Goal: Information Seeking & Learning: Compare options

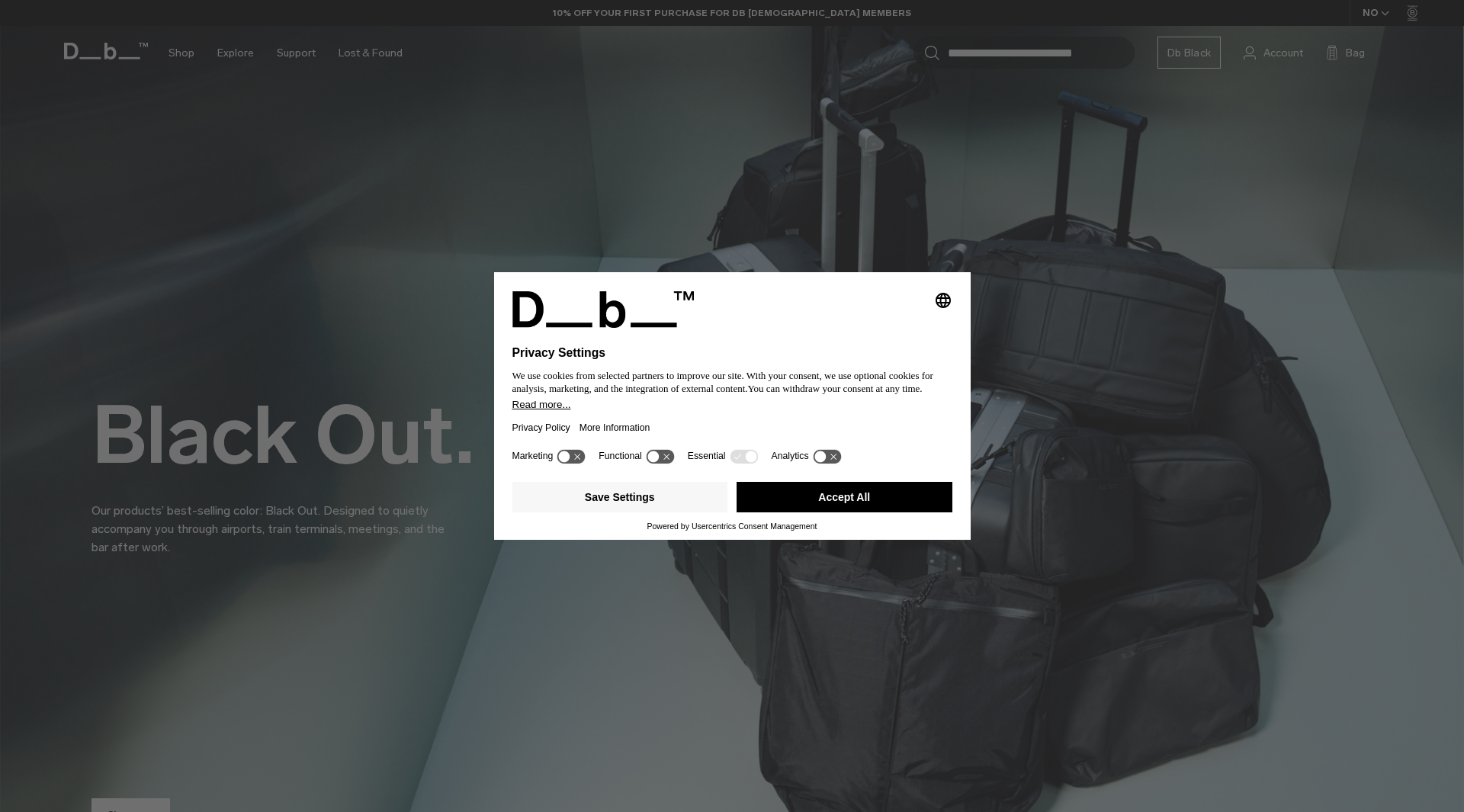
drag, startPoint x: 876, startPoint y: 499, endPoint x: 837, endPoint y: 468, distance: 49.8
click at [876, 498] on button "Accept All" at bounding box center [844, 497] width 216 height 31
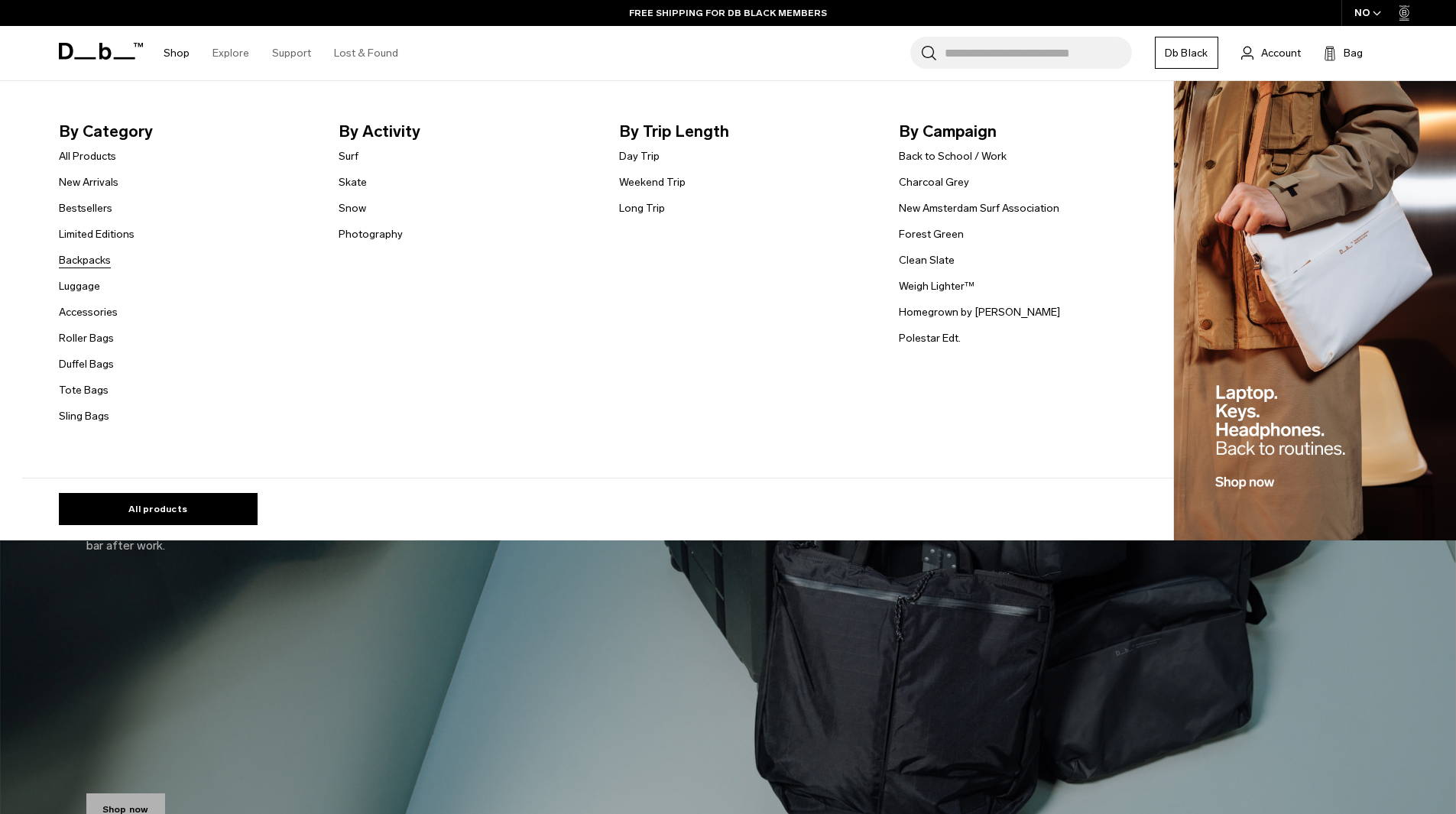
click at [85, 263] on link "Backpacks" at bounding box center [85, 261] width 52 height 16
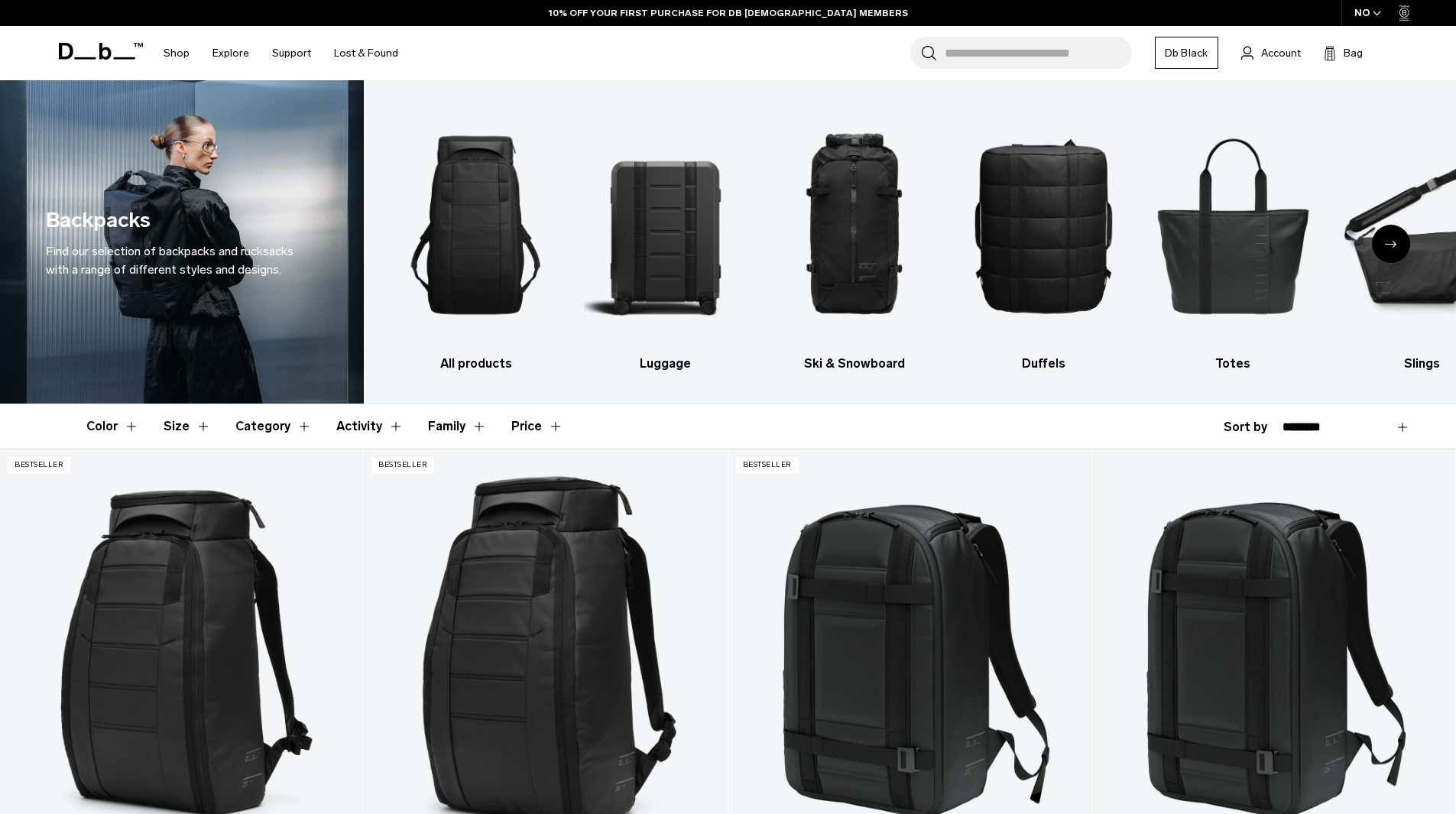
click at [174, 421] on button "Size" at bounding box center [187, 426] width 48 height 44
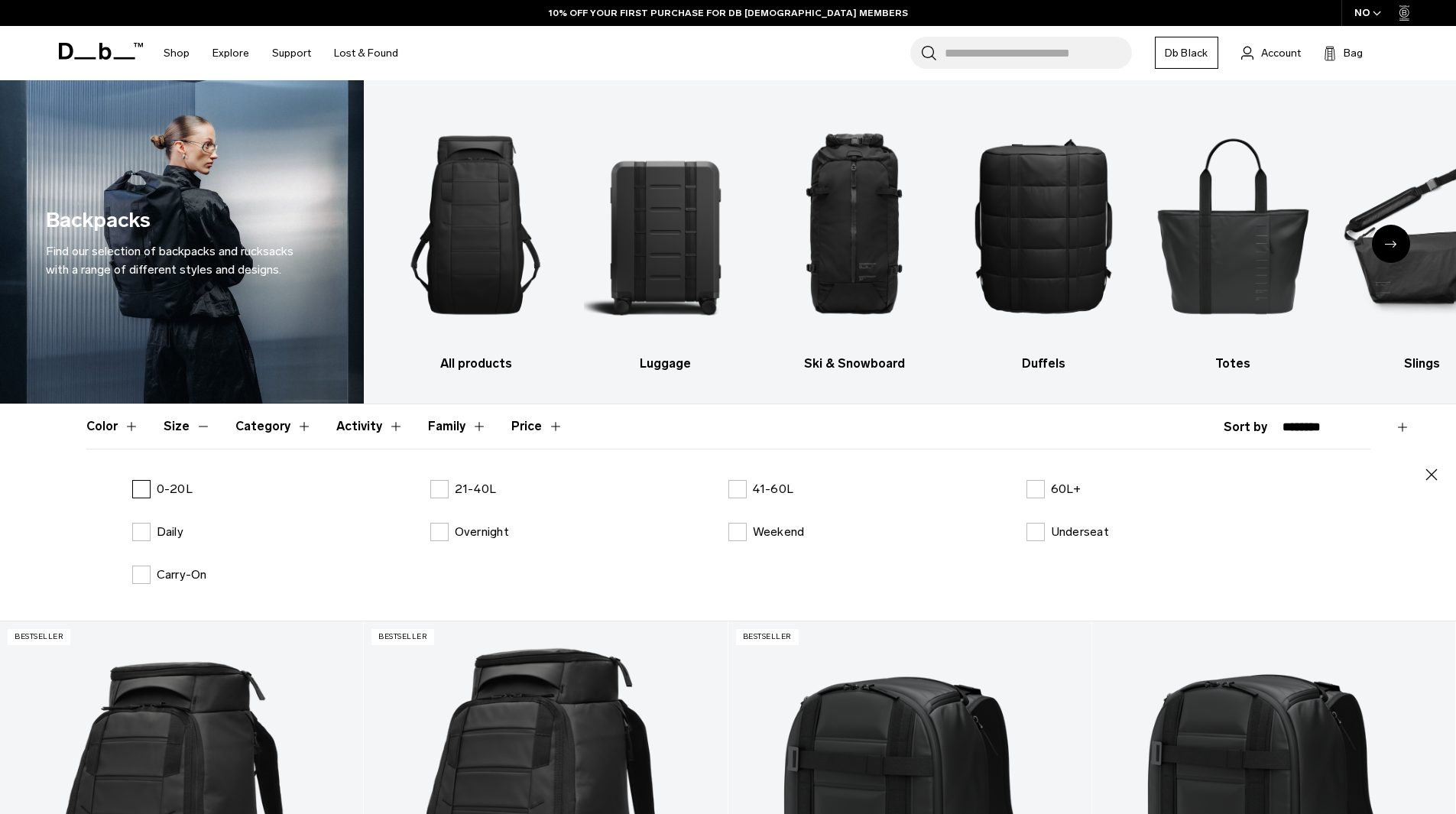
click at [177, 493] on p "0-20L" at bounding box center [174, 489] width 36 height 19
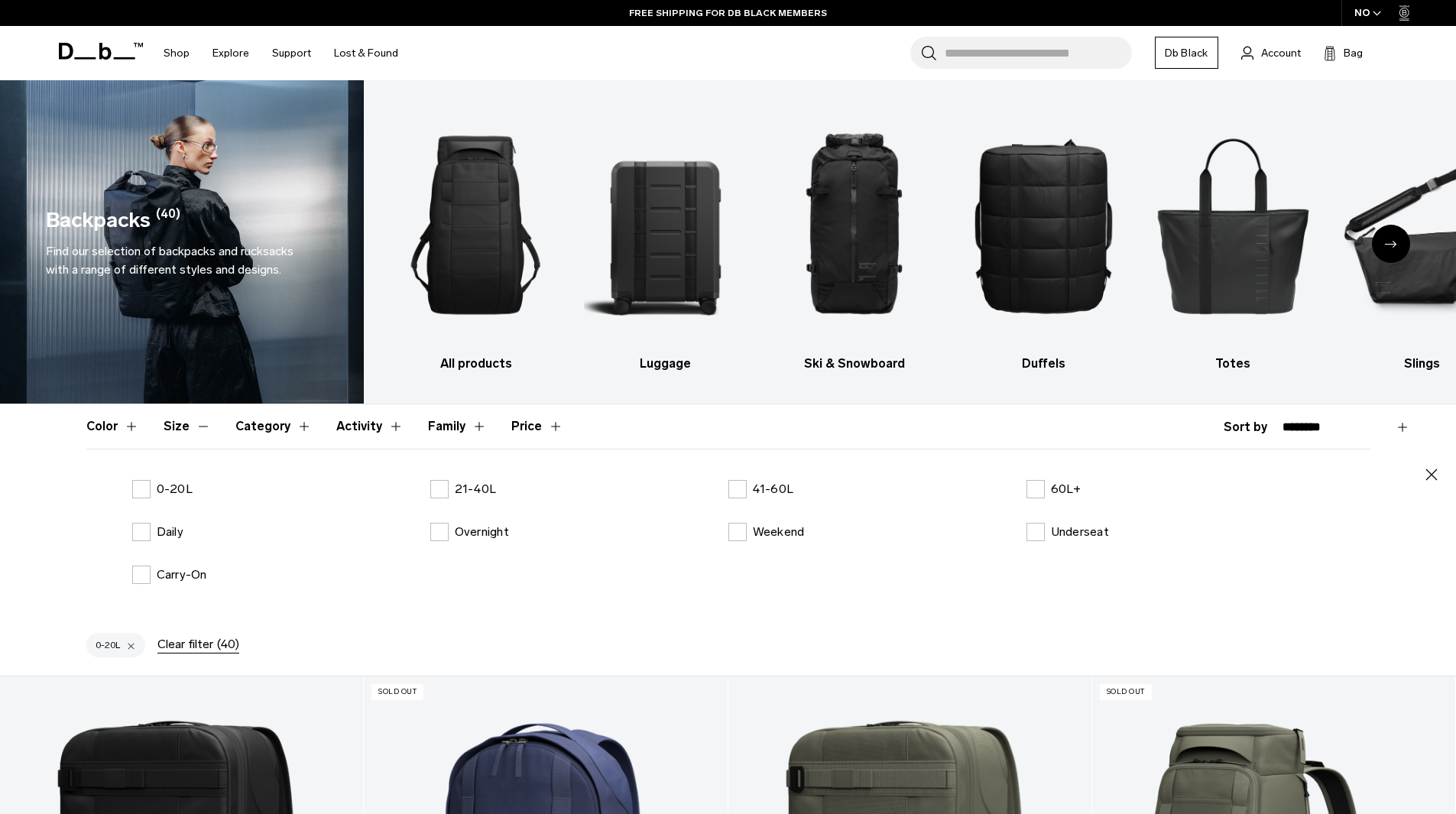
click at [1431, 474] on icon "button" at bounding box center [1432, 474] width 19 height 19
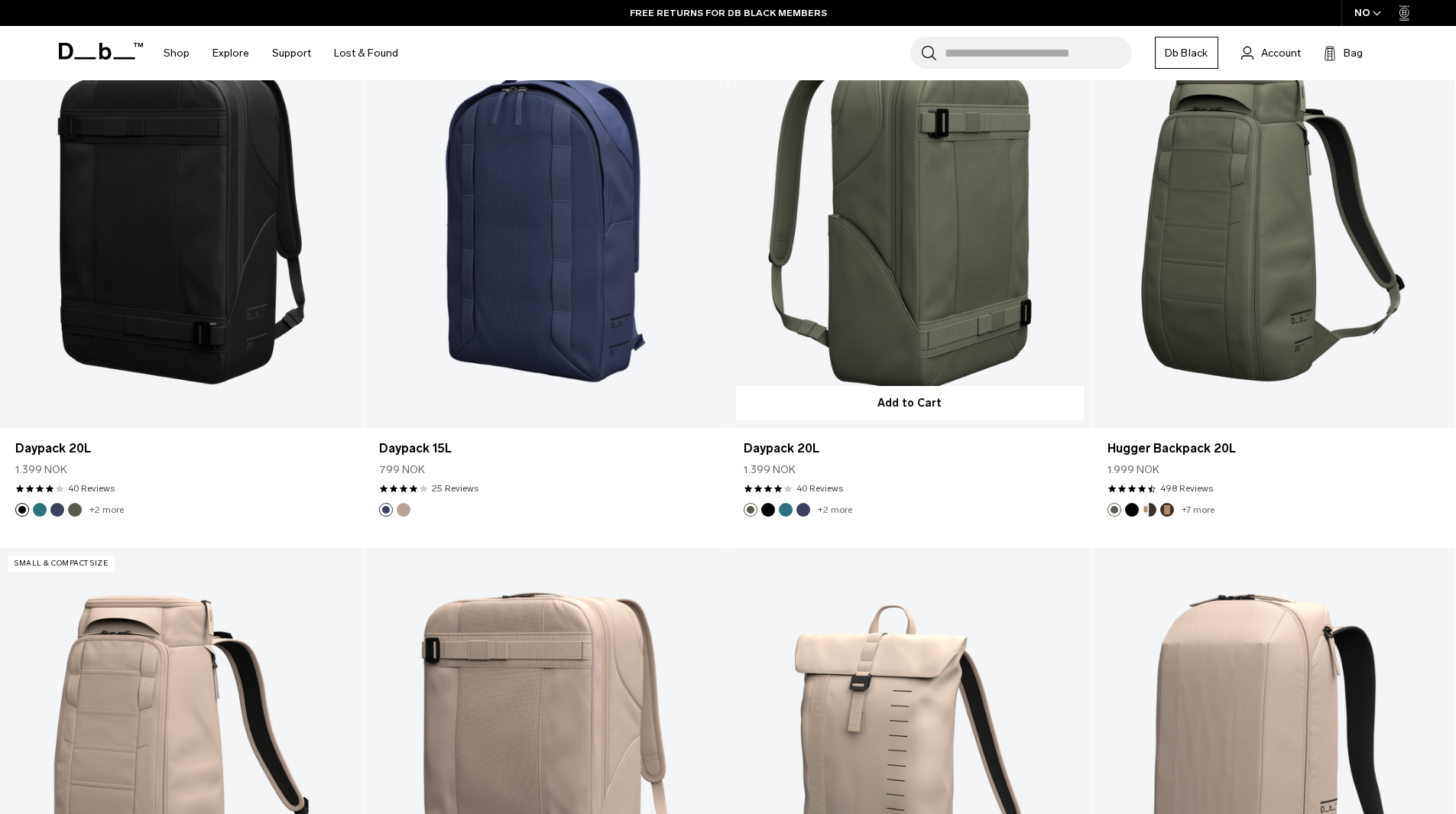
scroll to position [458, 0]
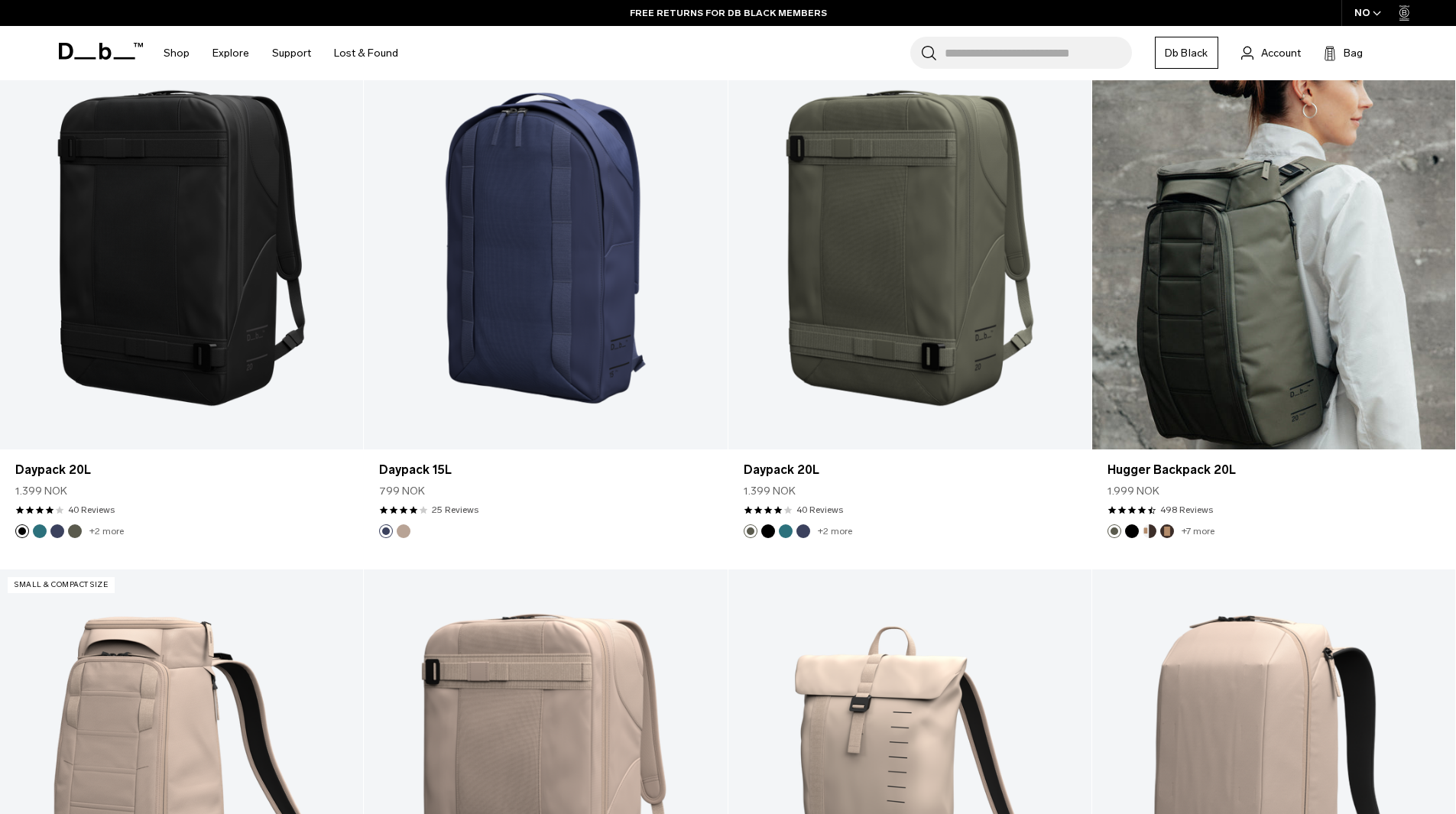
click at [1295, 205] on link "Hugger Backpack 20L" at bounding box center [1274, 248] width 363 height 403
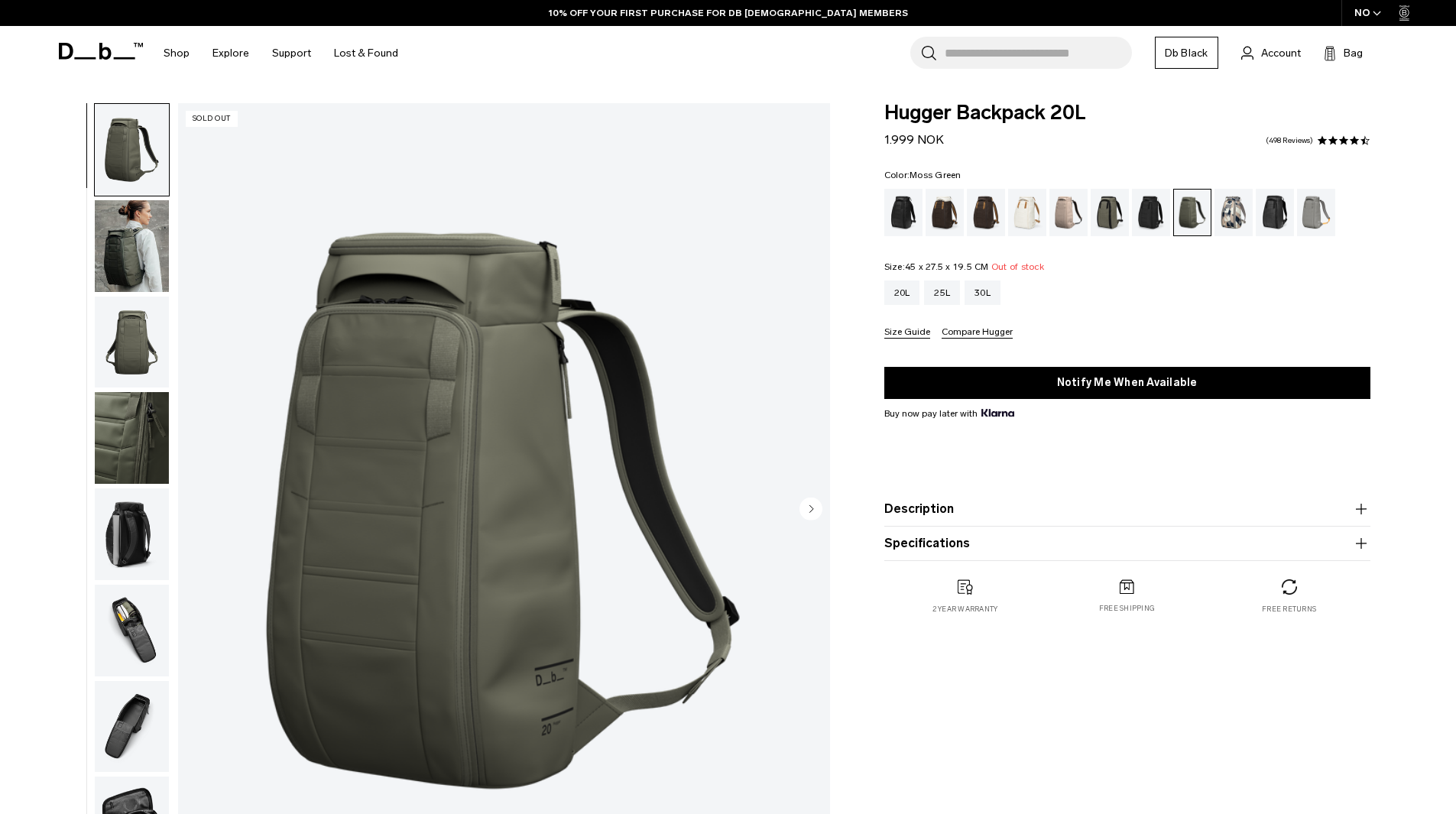
click at [152, 260] on img "button" at bounding box center [132, 246] width 74 height 92
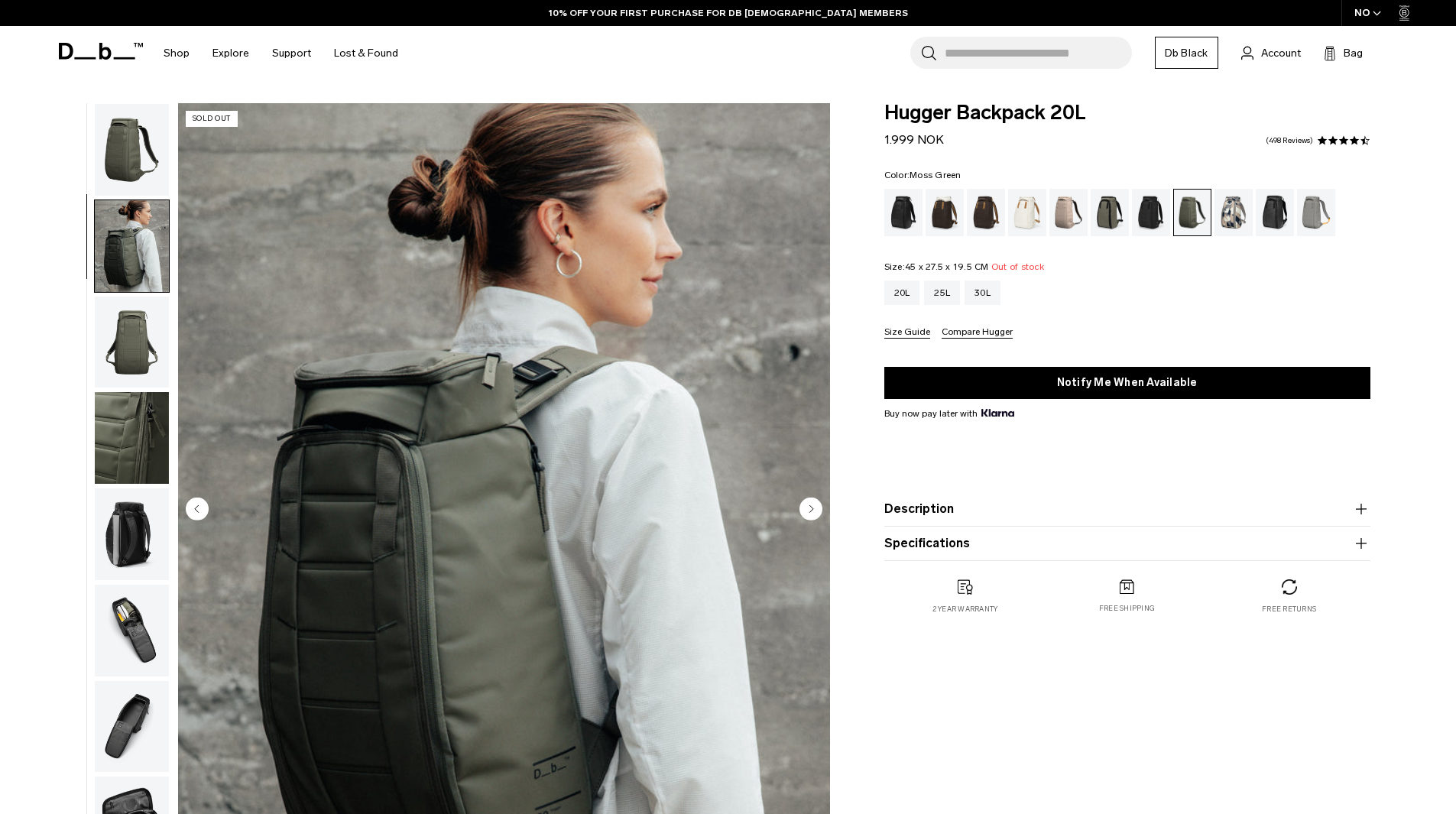
scroll to position [48, 0]
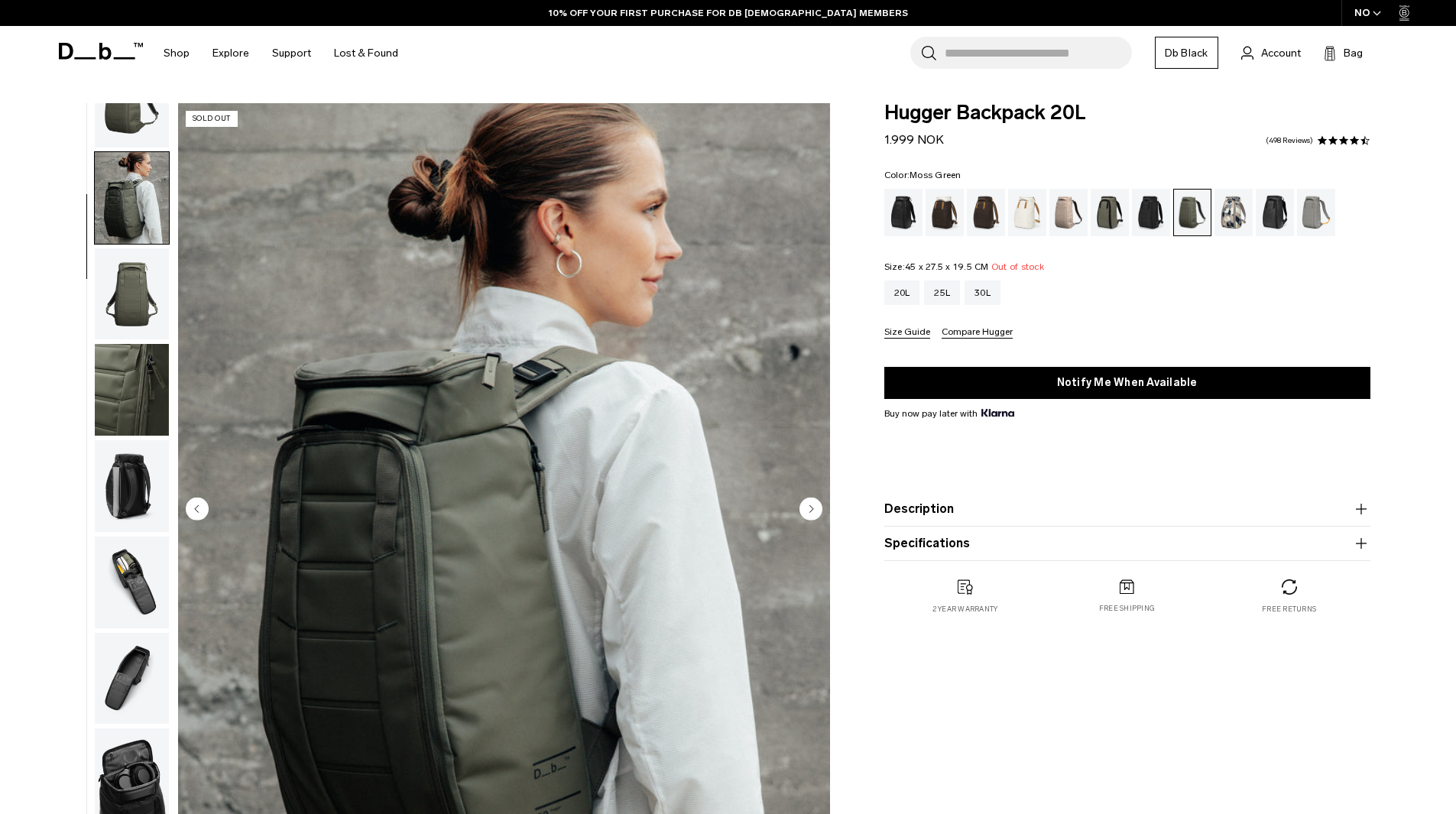
click at [132, 293] on img "button" at bounding box center [132, 294] width 74 height 92
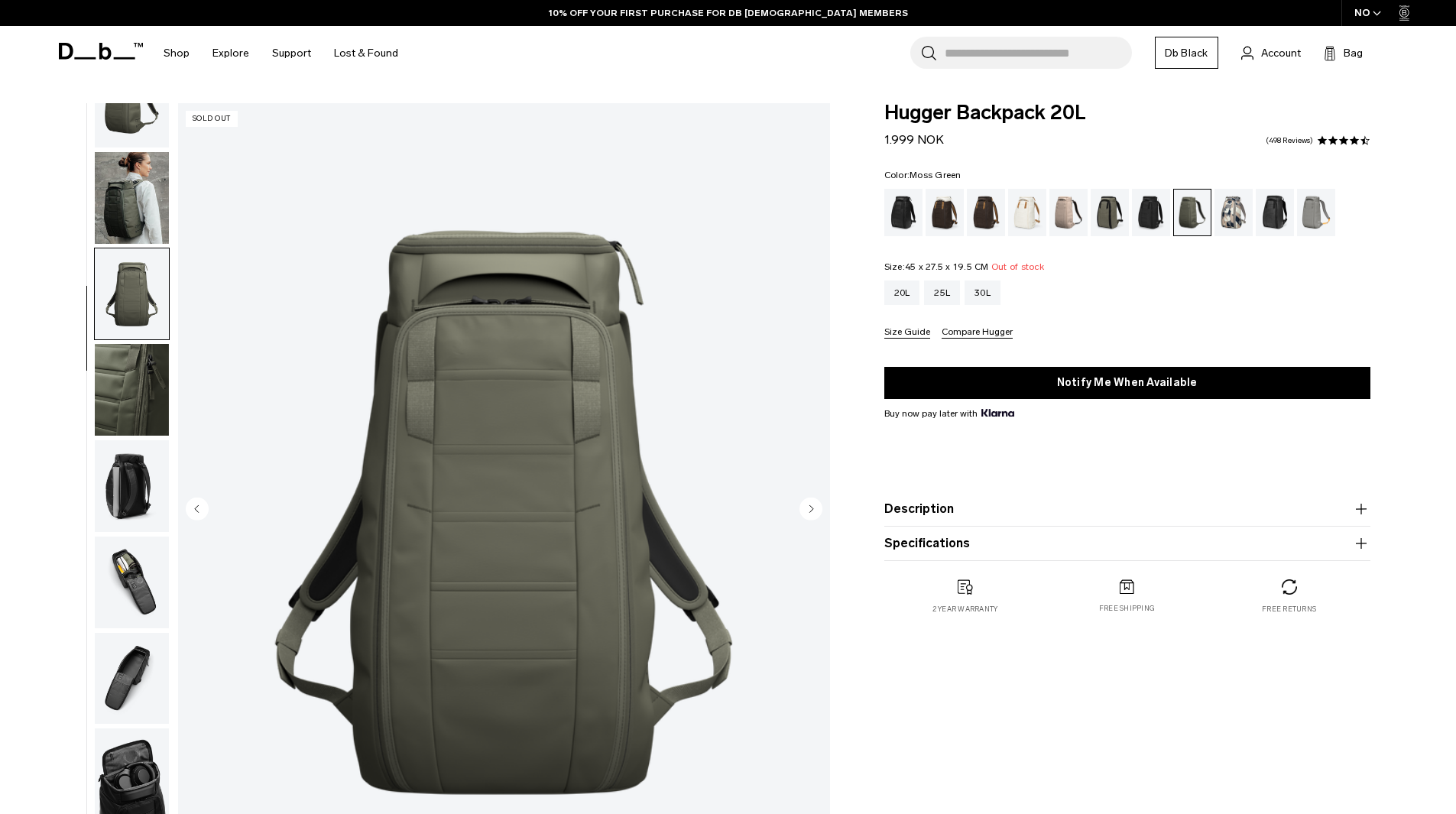
click at [135, 412] on img "button" at bounding box center [132, 390] width 74 height 92
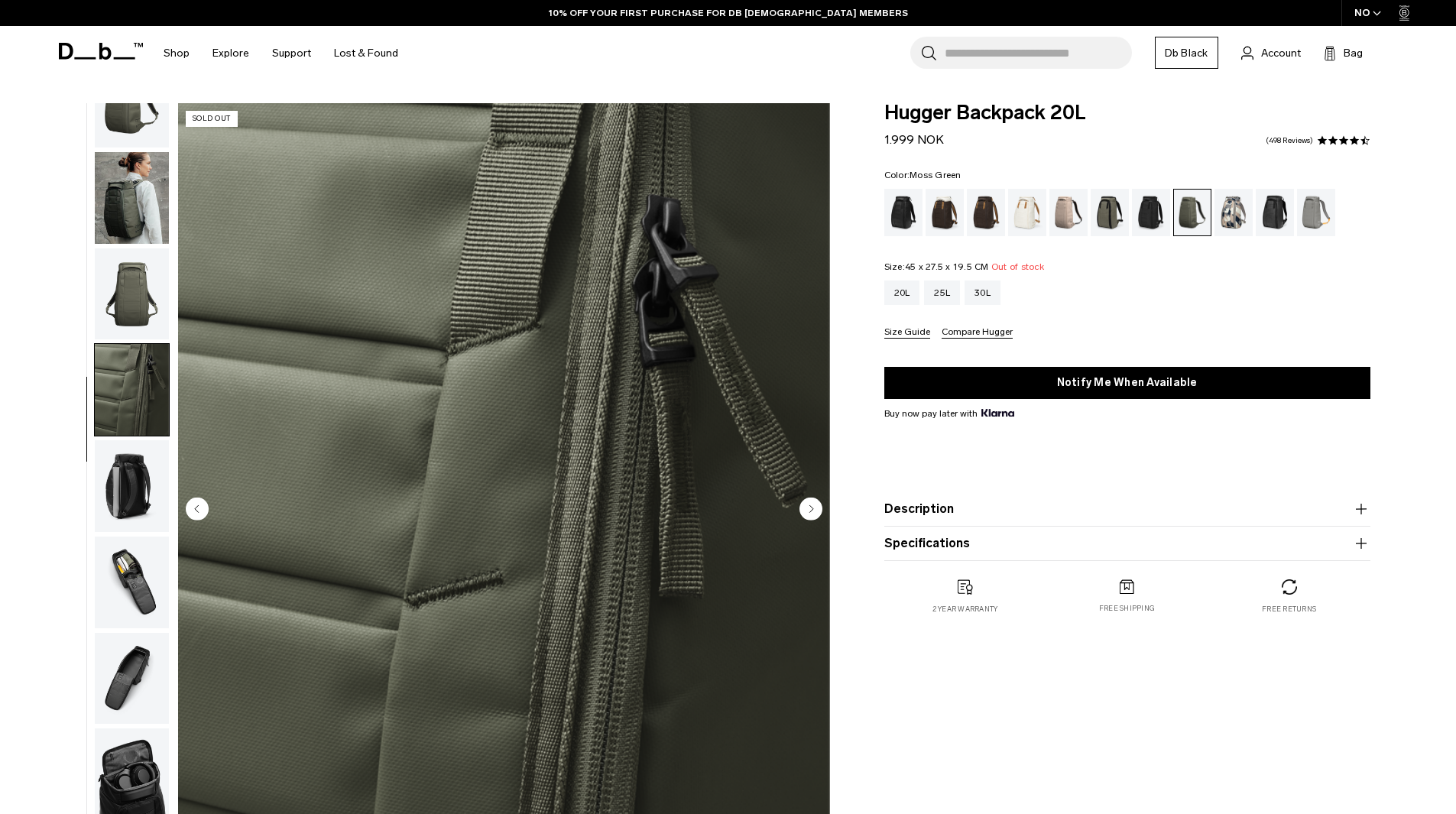
click at [129, 491] on img "button" at bounding box center [132, 486] width 74 height 92
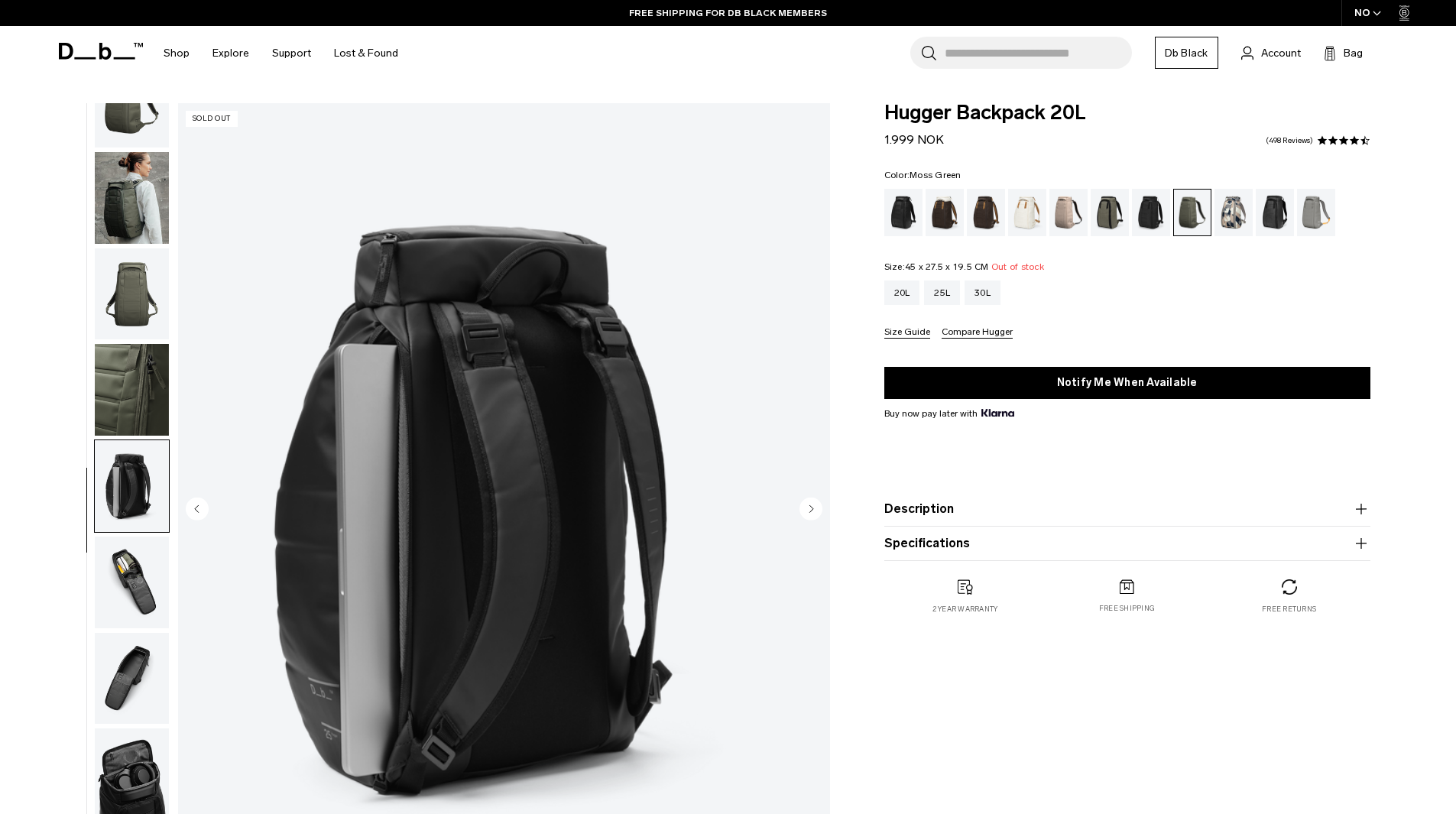
click at [132, 549] on img "button" at bounding box center [132, 582] width 74 height 92
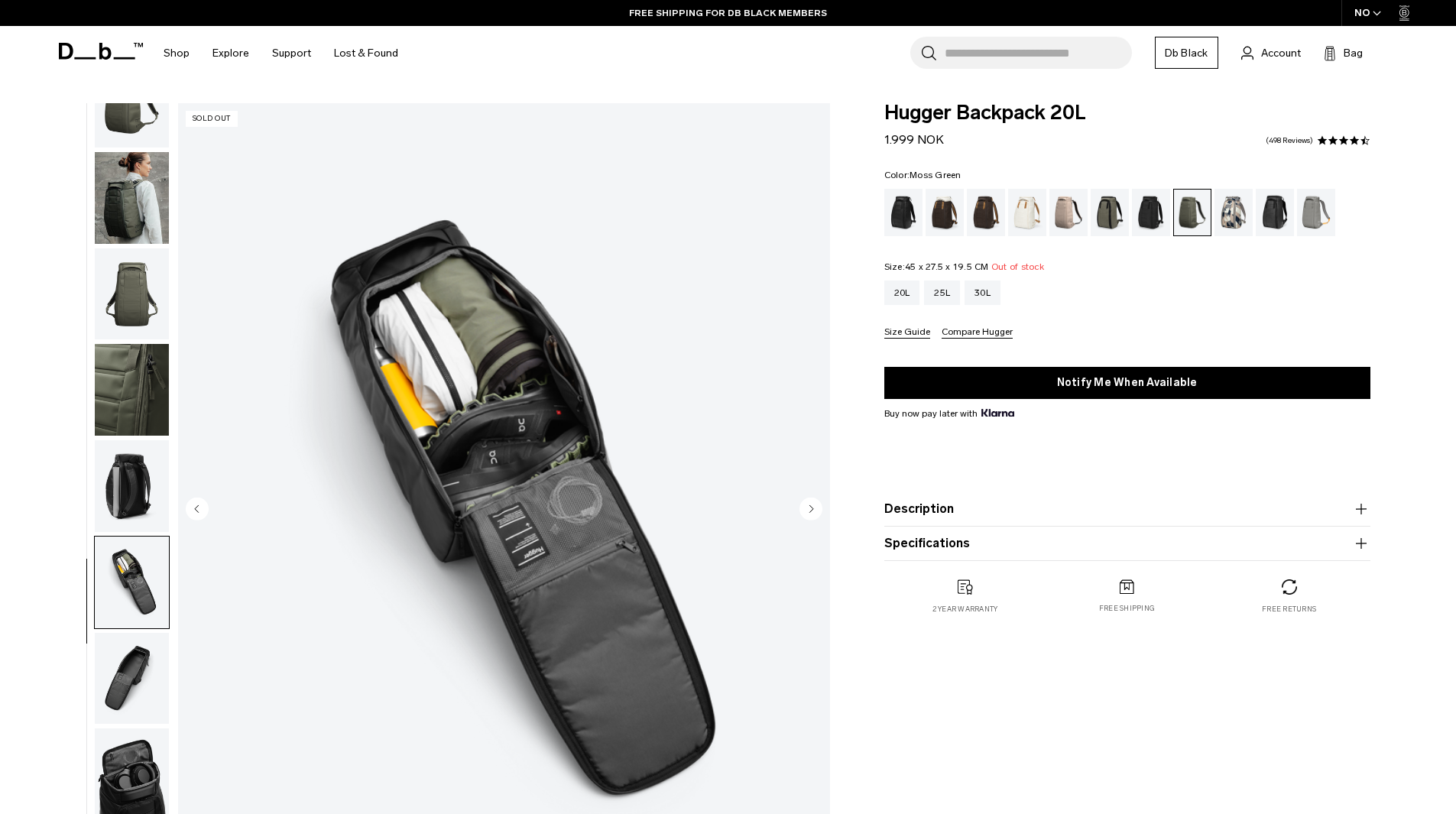
click at [136, 400] on img "button" at bounding box center [132, 390] width 74 height 92
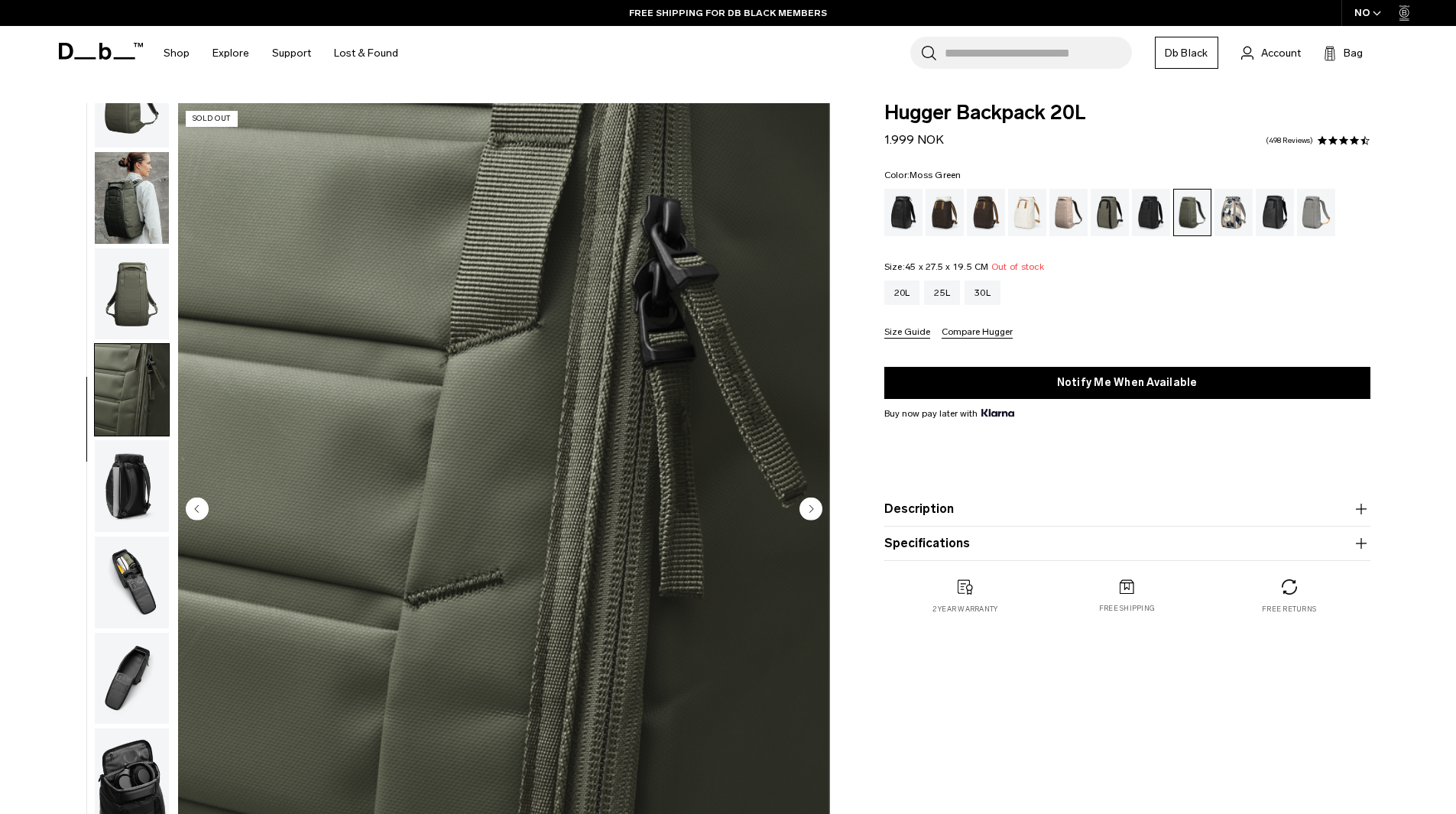
click at [136, 490] on img "button" at bounding box center [132, 486] width 74 height 92
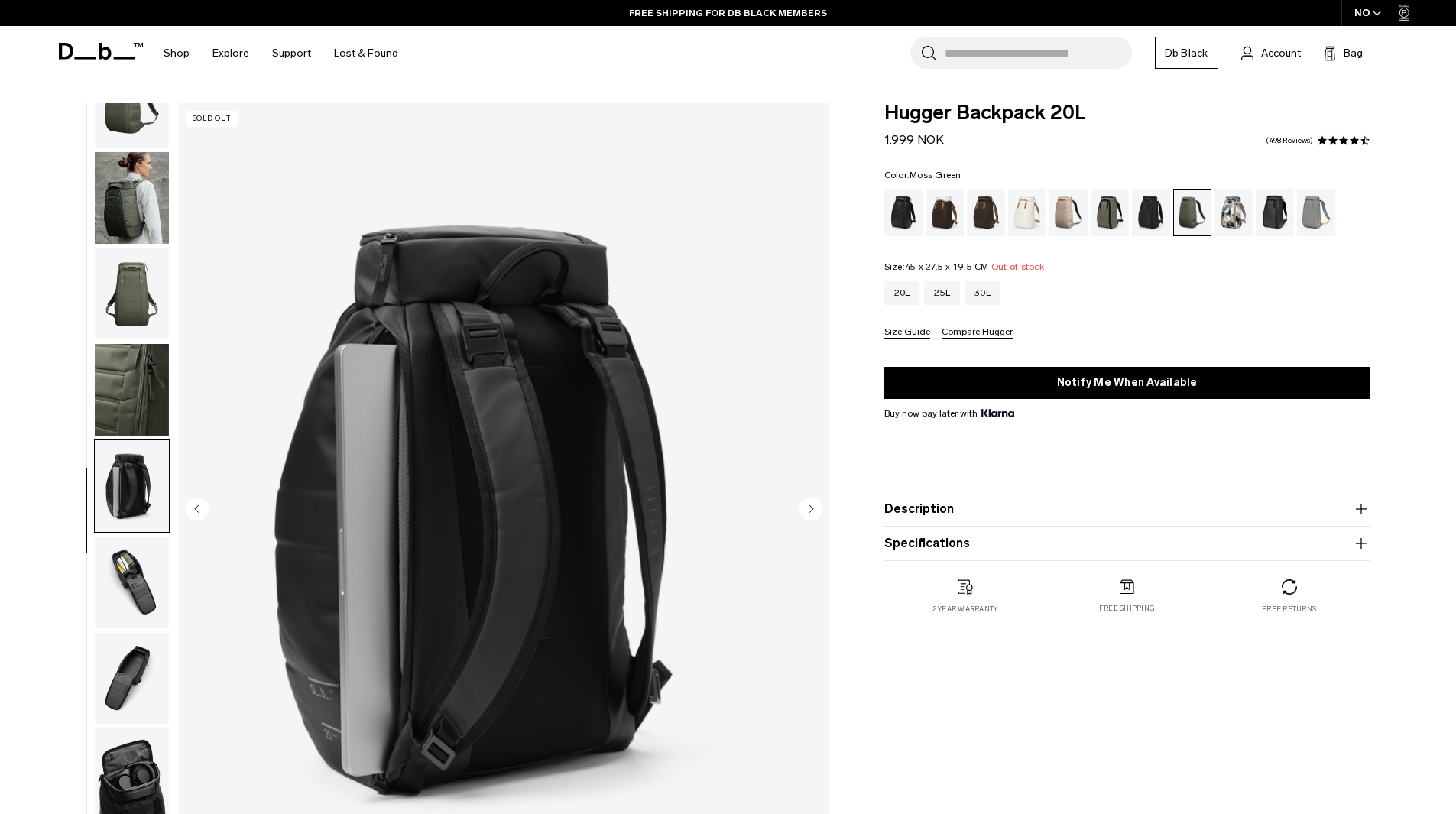
click at [152, 557] on img "button" at bounding box center [132, 582] width 74 height 92
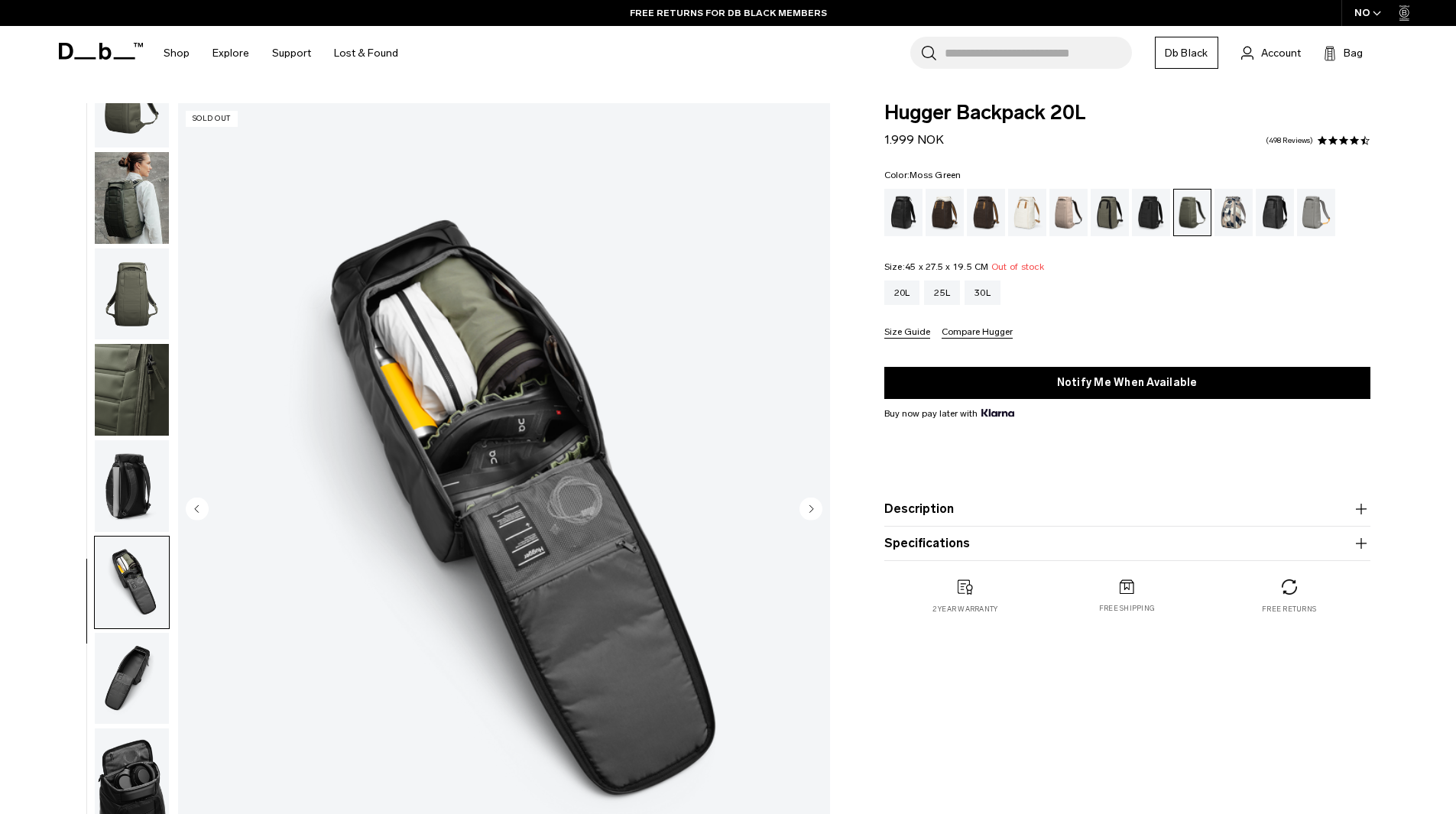
click at [141, 666] on img "button" at bounding box center [132, 678] width 74 height 92
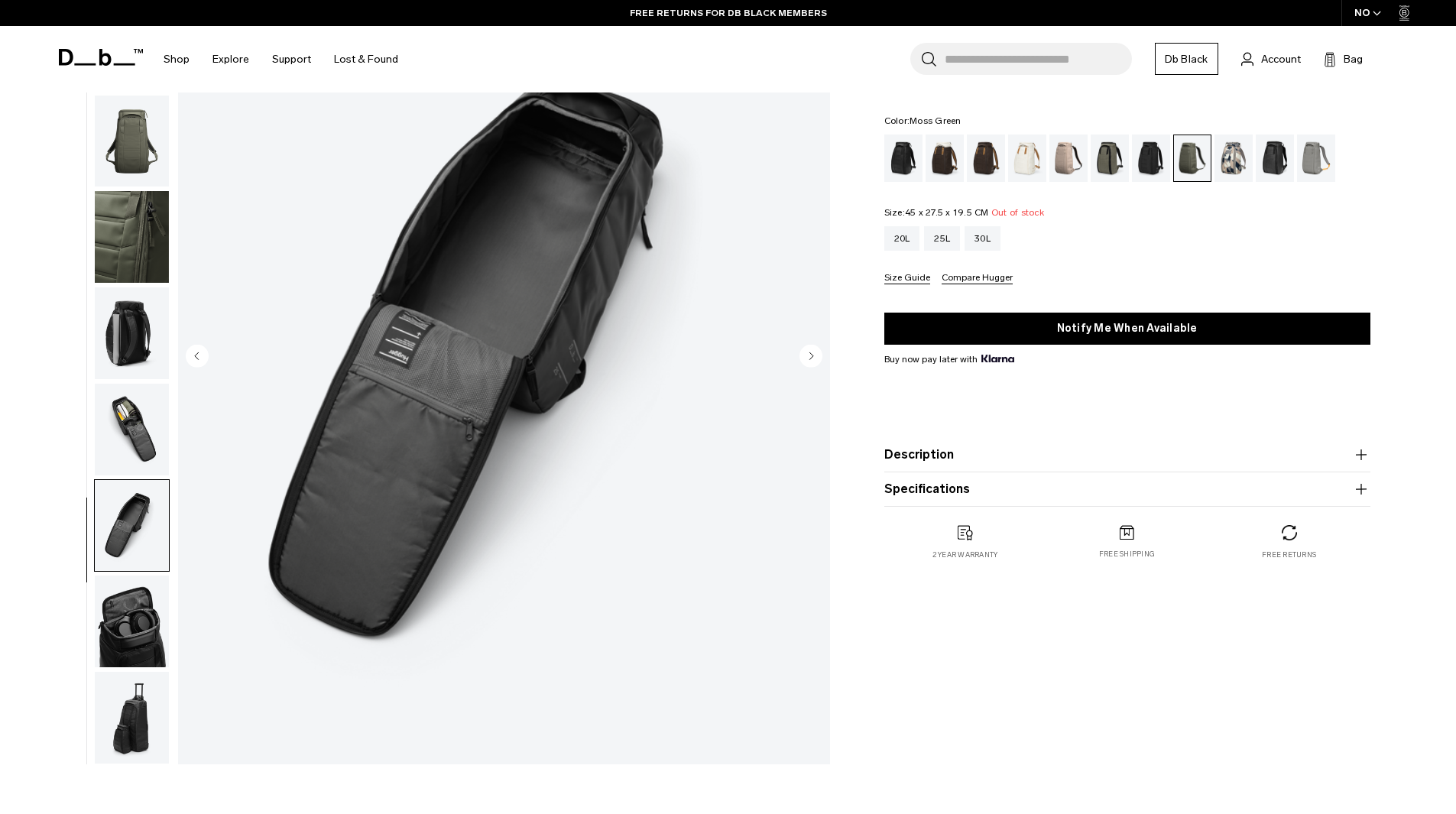
click at [140, 659] on img "button" at bounding box center [132, 621] width 74 height 92
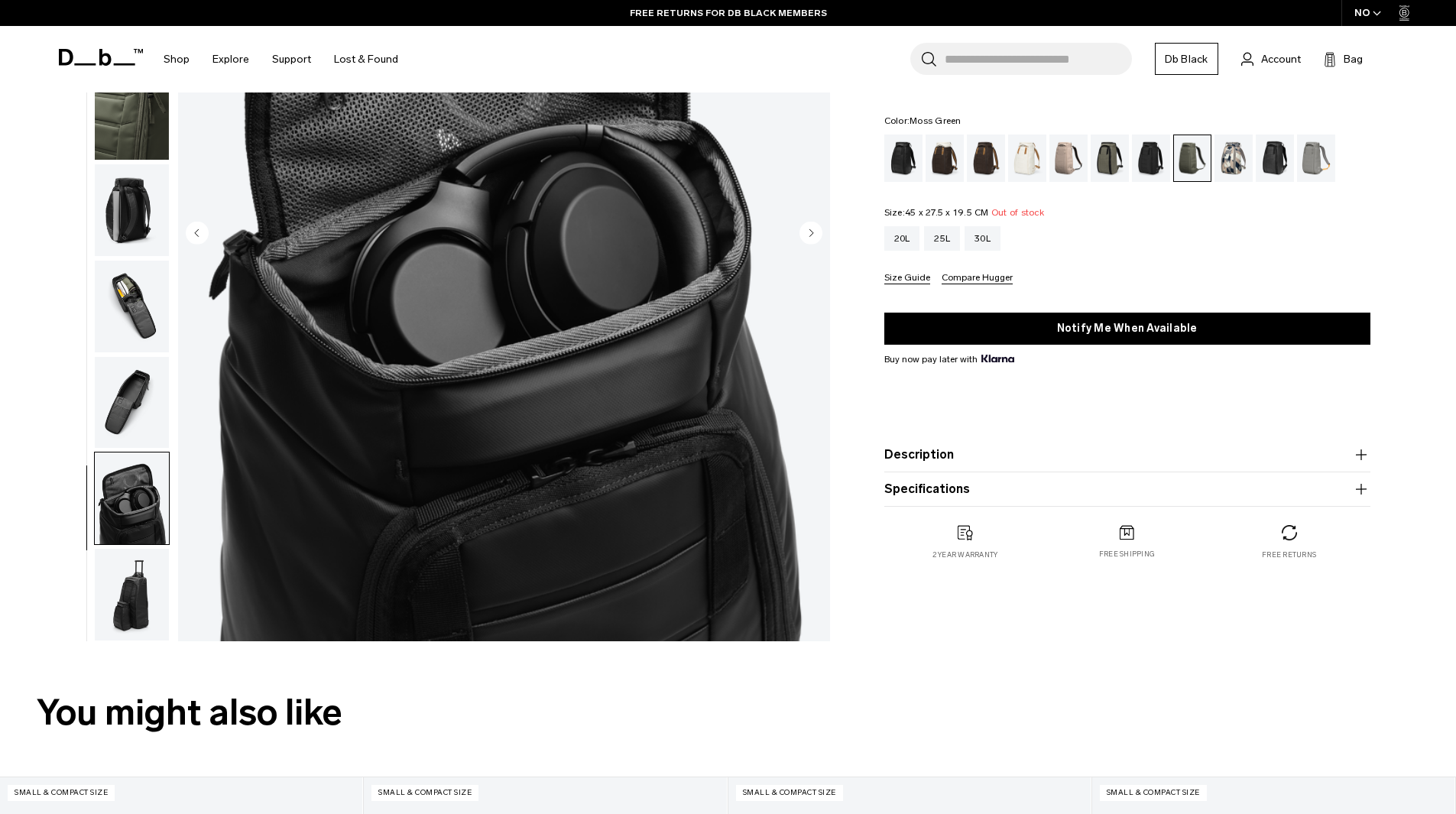
scroll to position [306, 0]
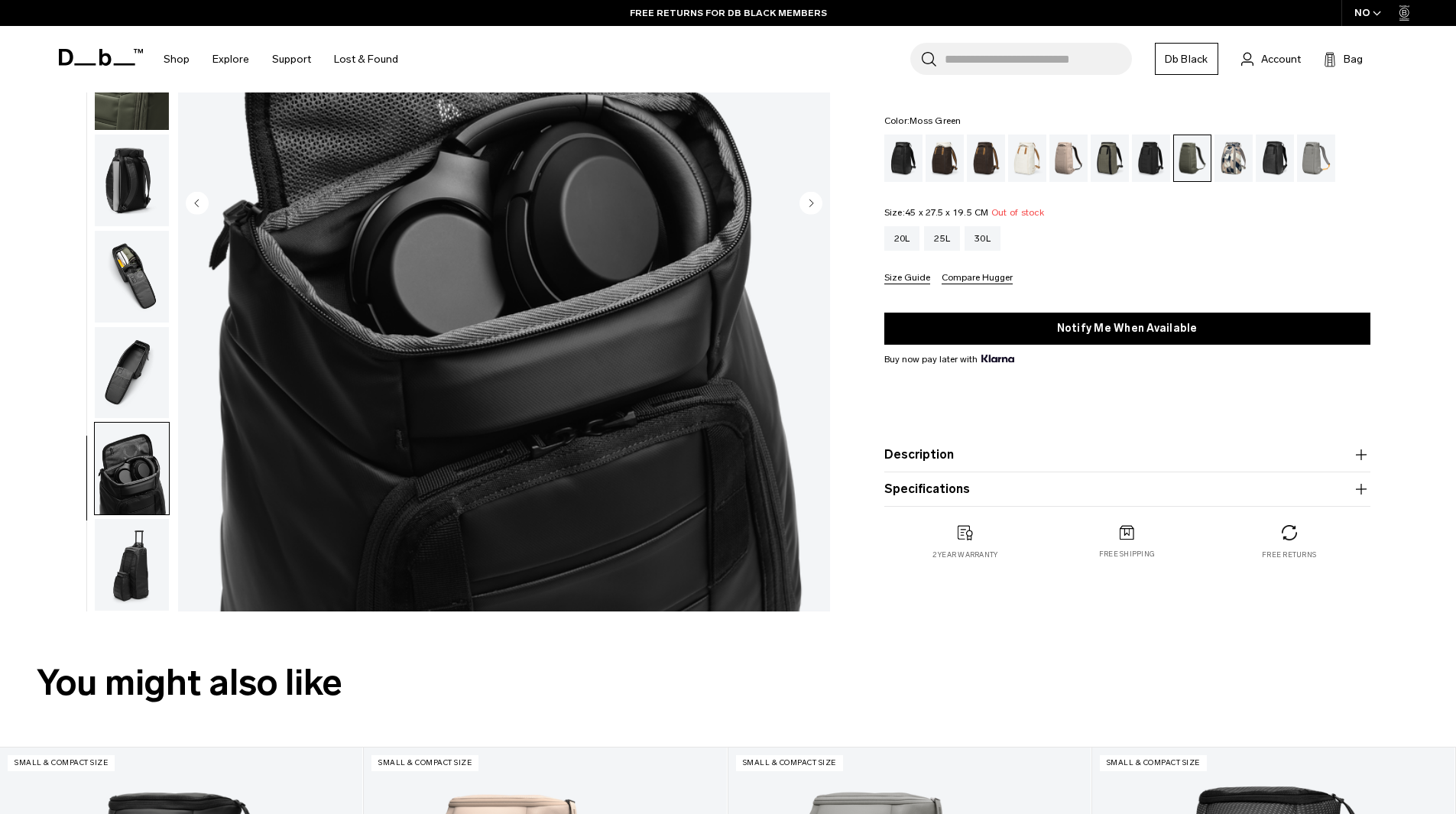
click at [140, 657] on h2 "You might also like" at bounding box center [728, 683] width 1383 height 54
click at [132, 572] on img "button" at bounding box center [132, 565] width 74 height 92
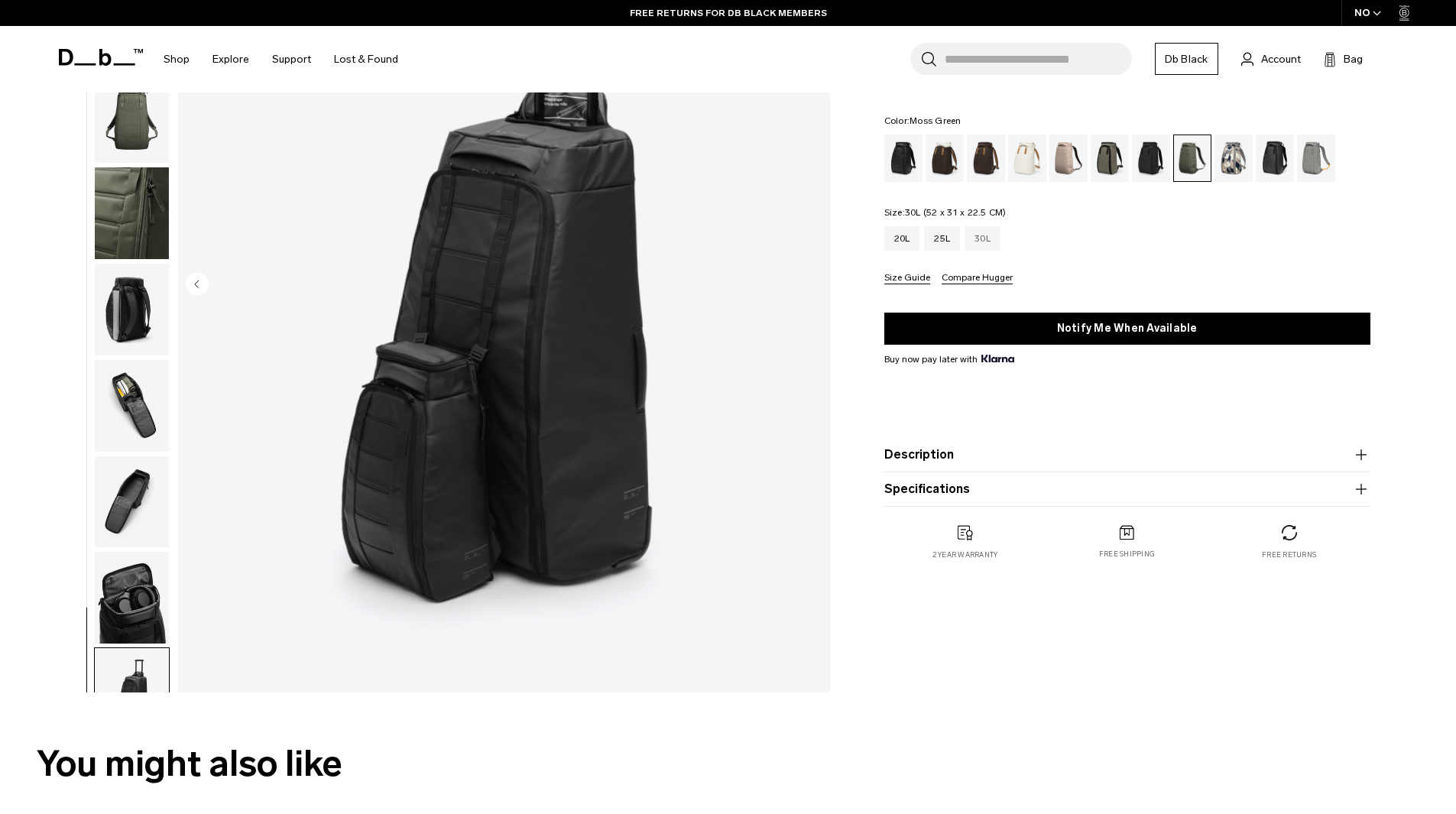
scroll to position [77, 0]
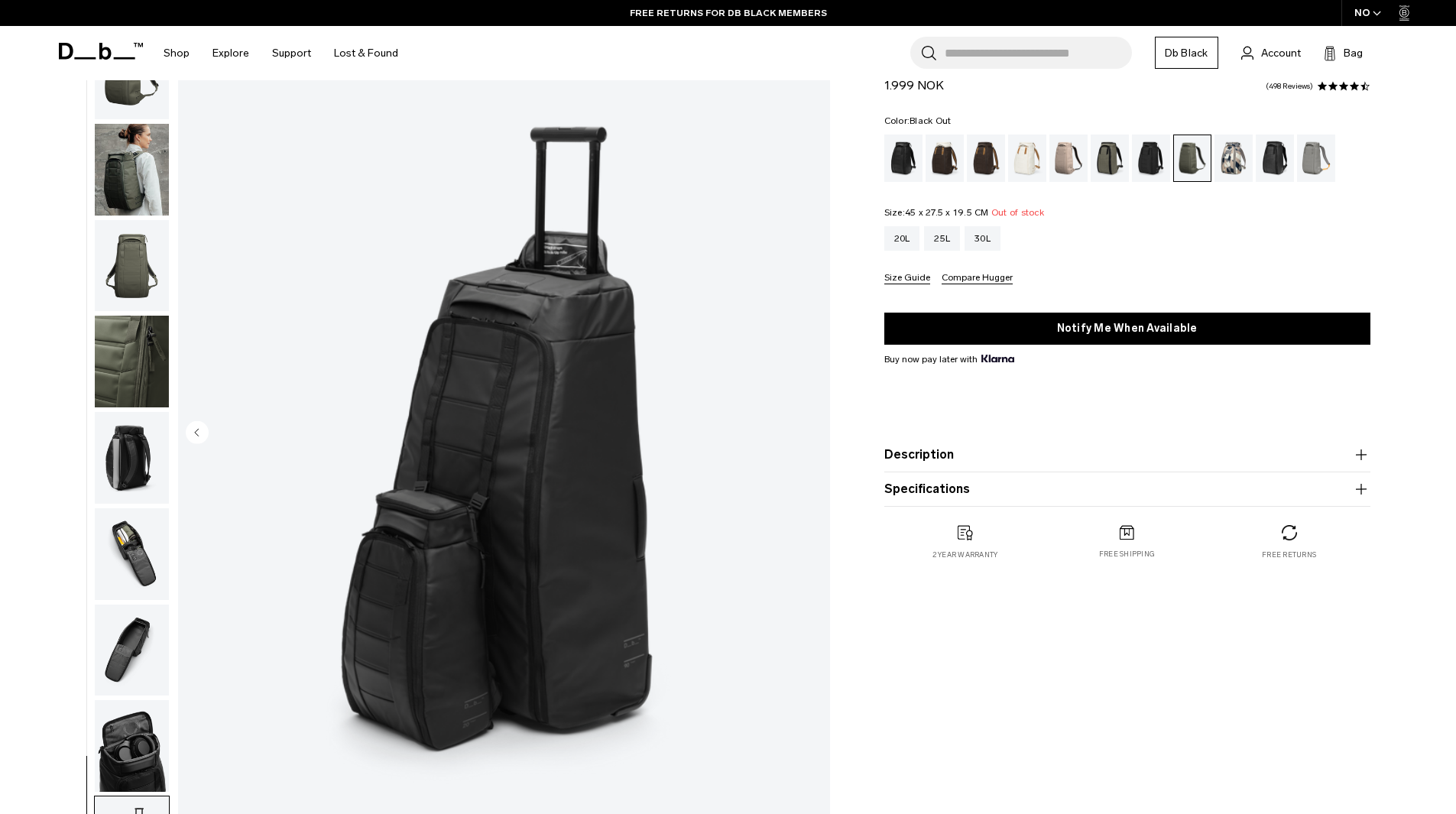
click at [906, 163] on div "Black Out" at bounding box center [904, 158] width 39 height 48
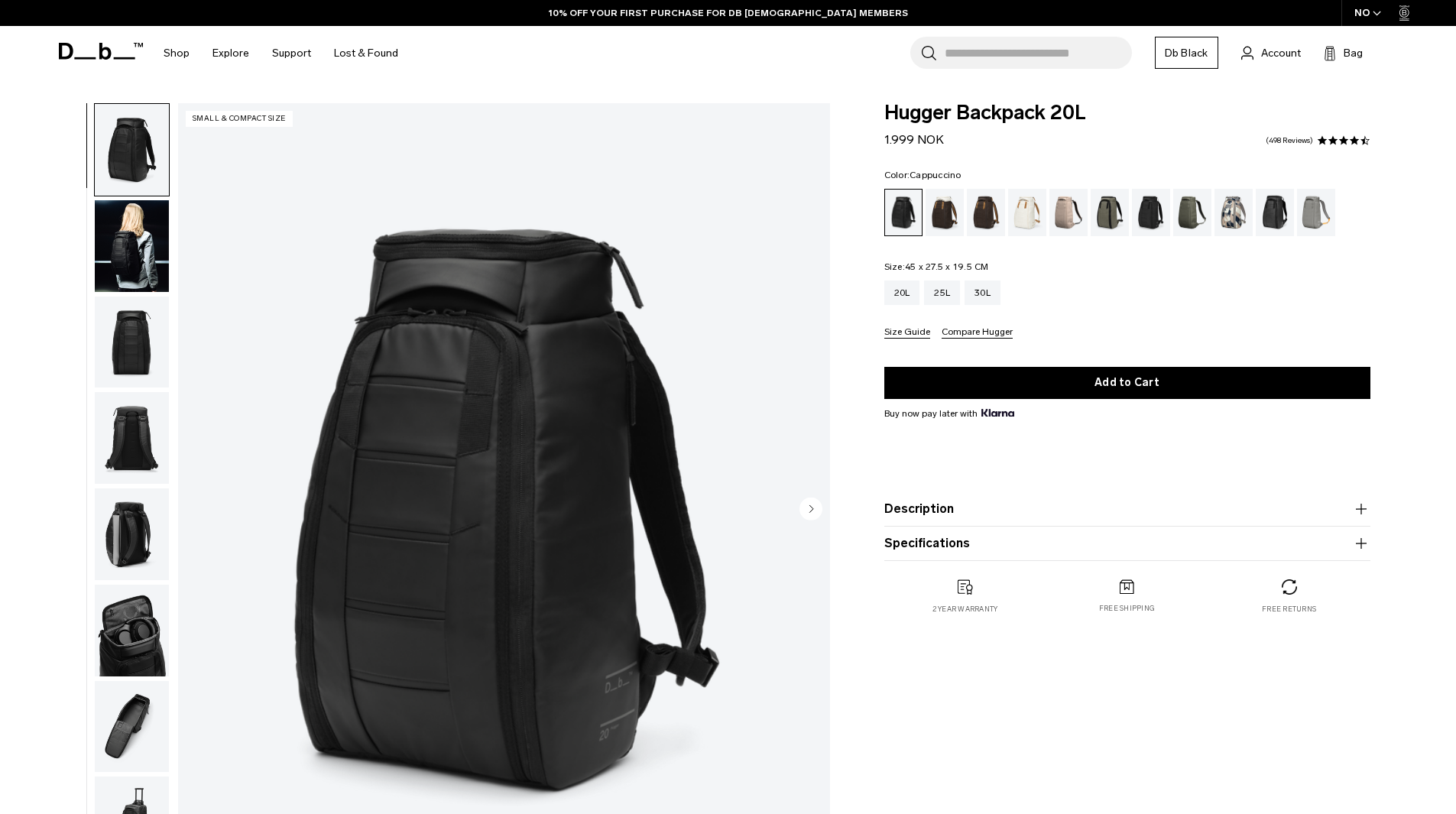
click at [935, 222] on div "Cappuccino" at bounding box center [945, 212] width 39 height 48
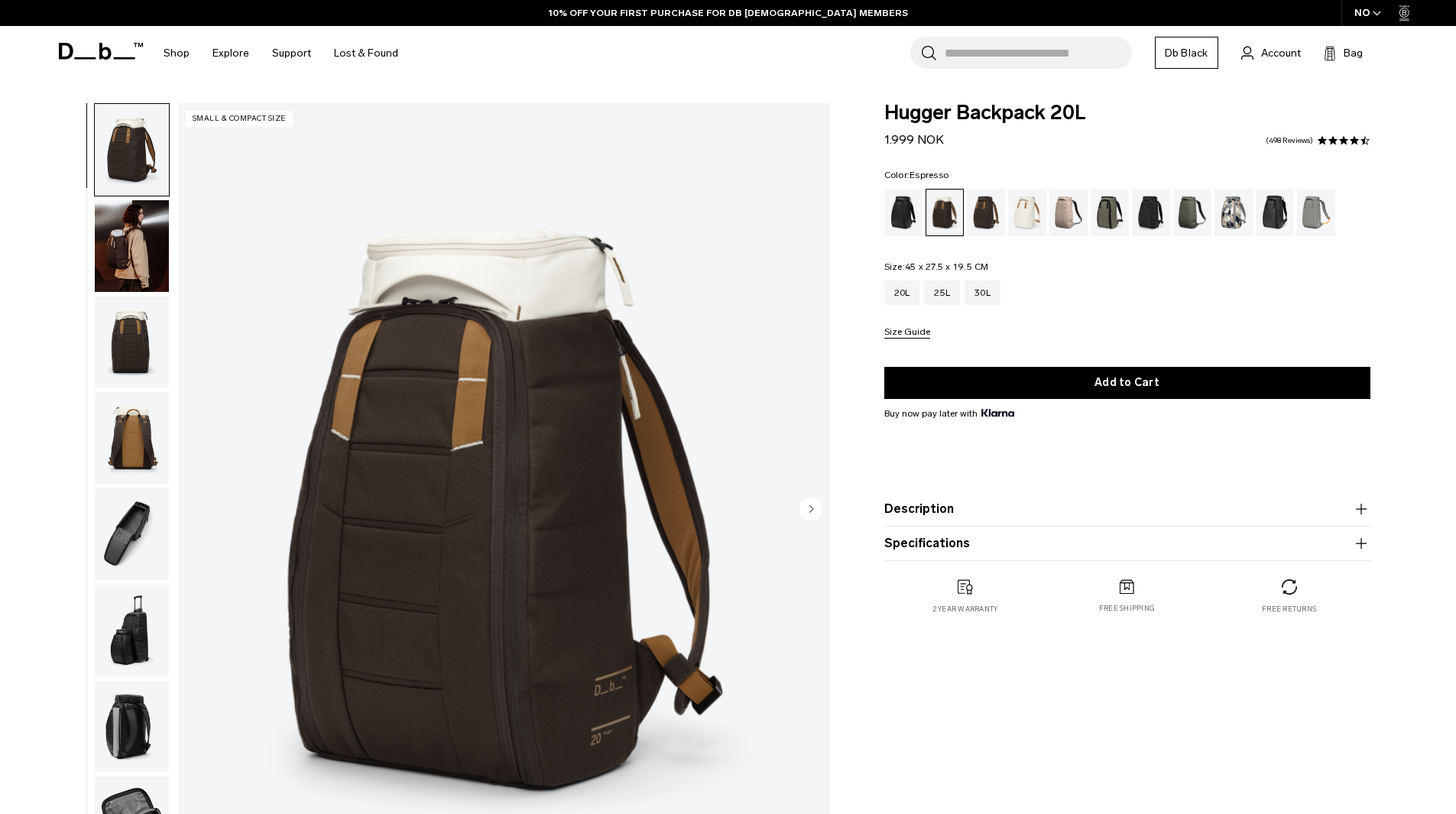
click at [994, 209] on div "Espresso" at bounding box center [986, 212] width 39 height 48
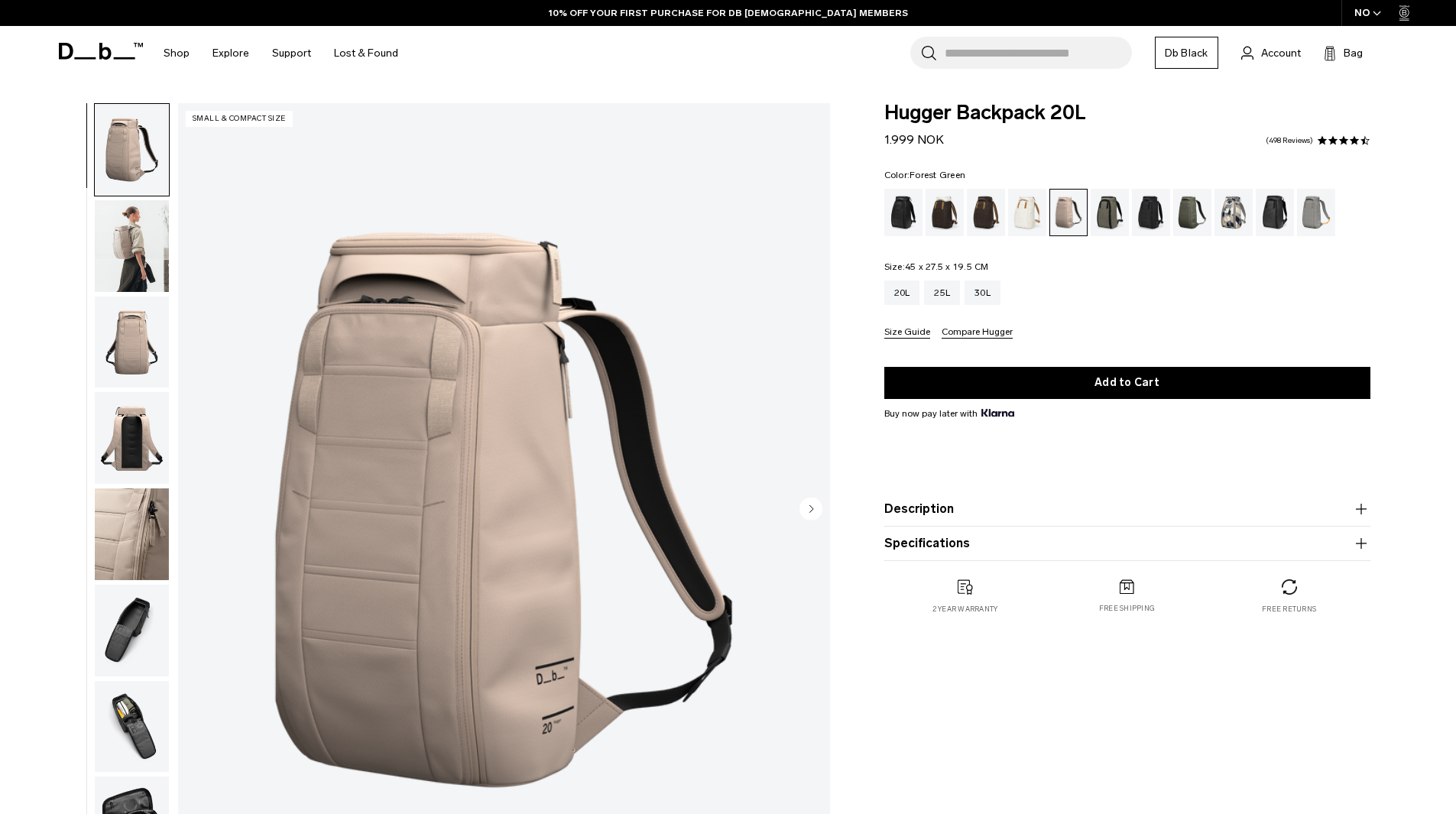
click at [1097, 214] on div "Forest Green" at bounding box center [1111, 212] width 39 height 48
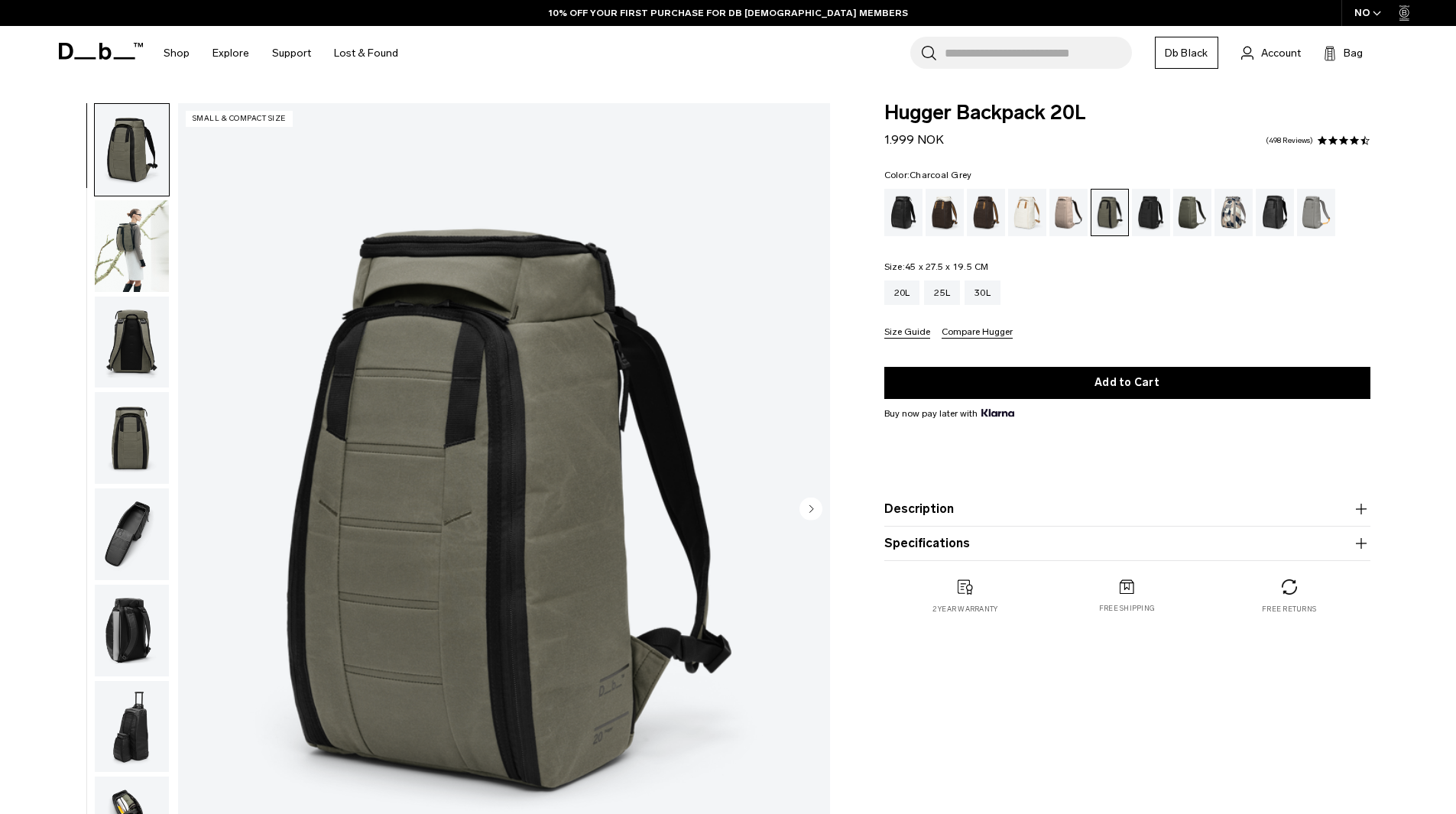
click at [1140, 212] on div "Charcoal Grey" at bounding box center [1152, 212] width 39 height 48
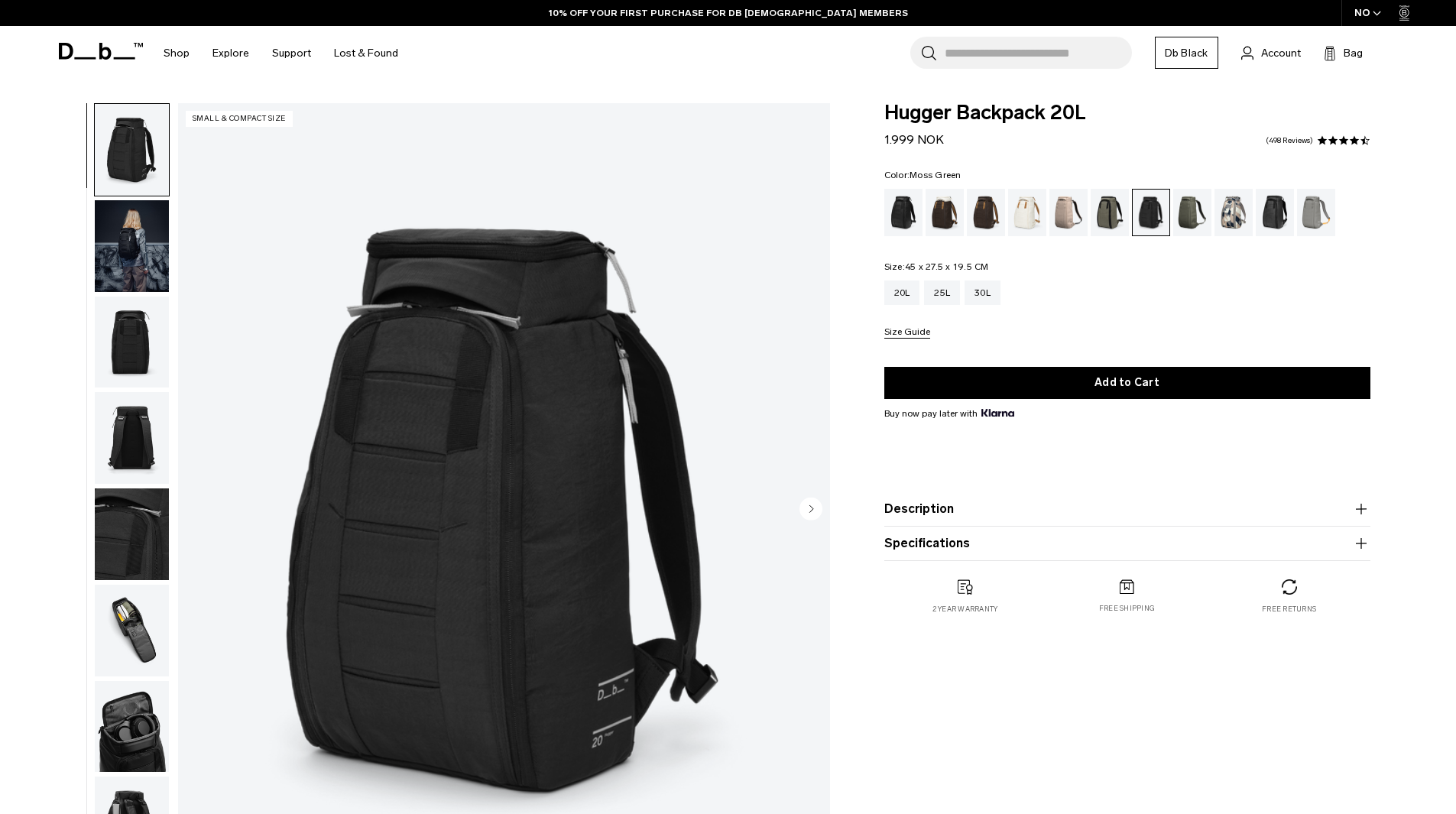
click at [1184, 210] on div "Moss Green" at bounding box center [1193, 212] width 39 height 48
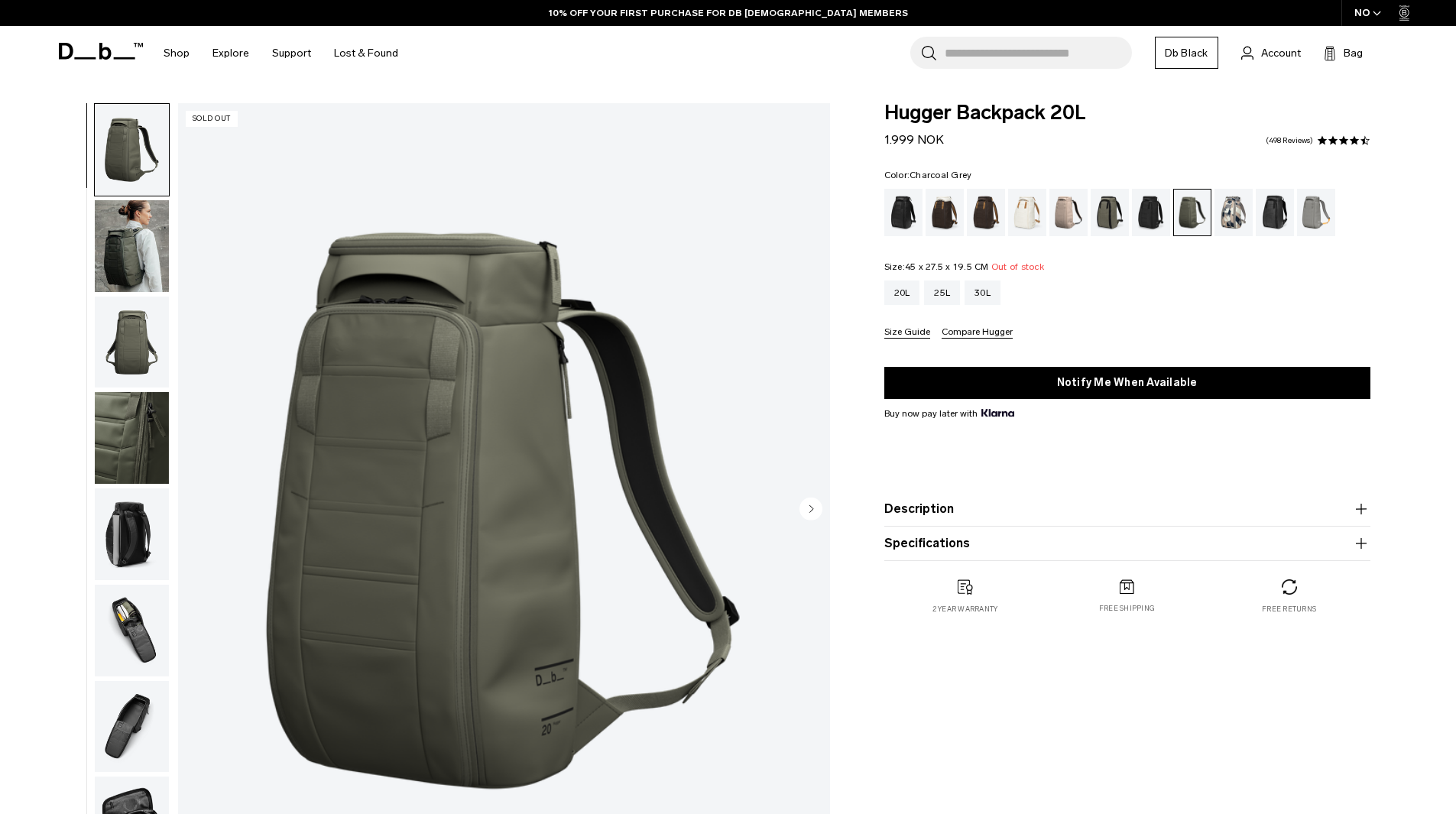
click at [1165, 216] on div "Charcoal Grey" at bounding box center [1152, 212] width 39 height 48
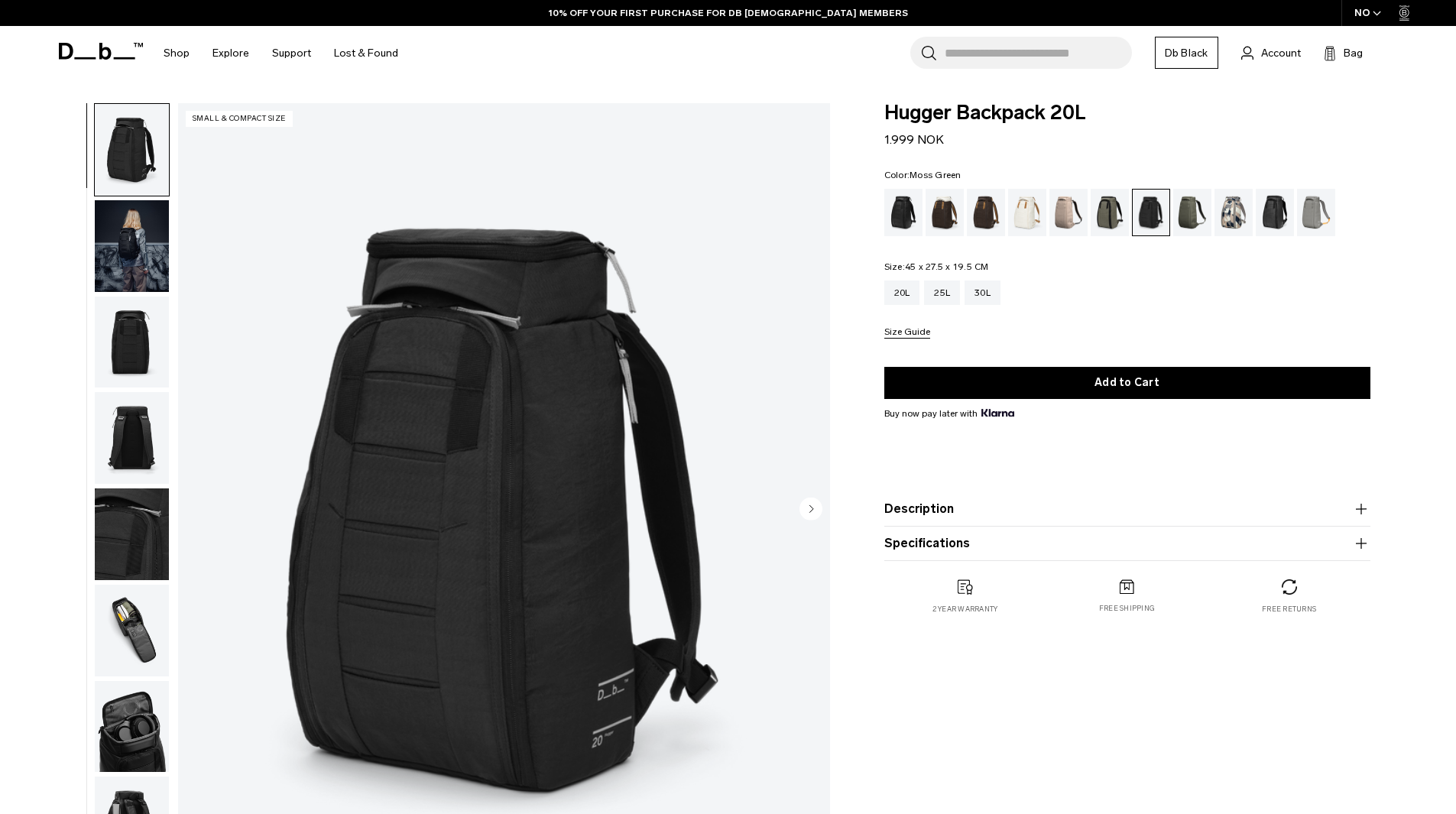
click at [1184, 205] on div "Moss Green" at bounding box center [1193, 212] width 39 height 48
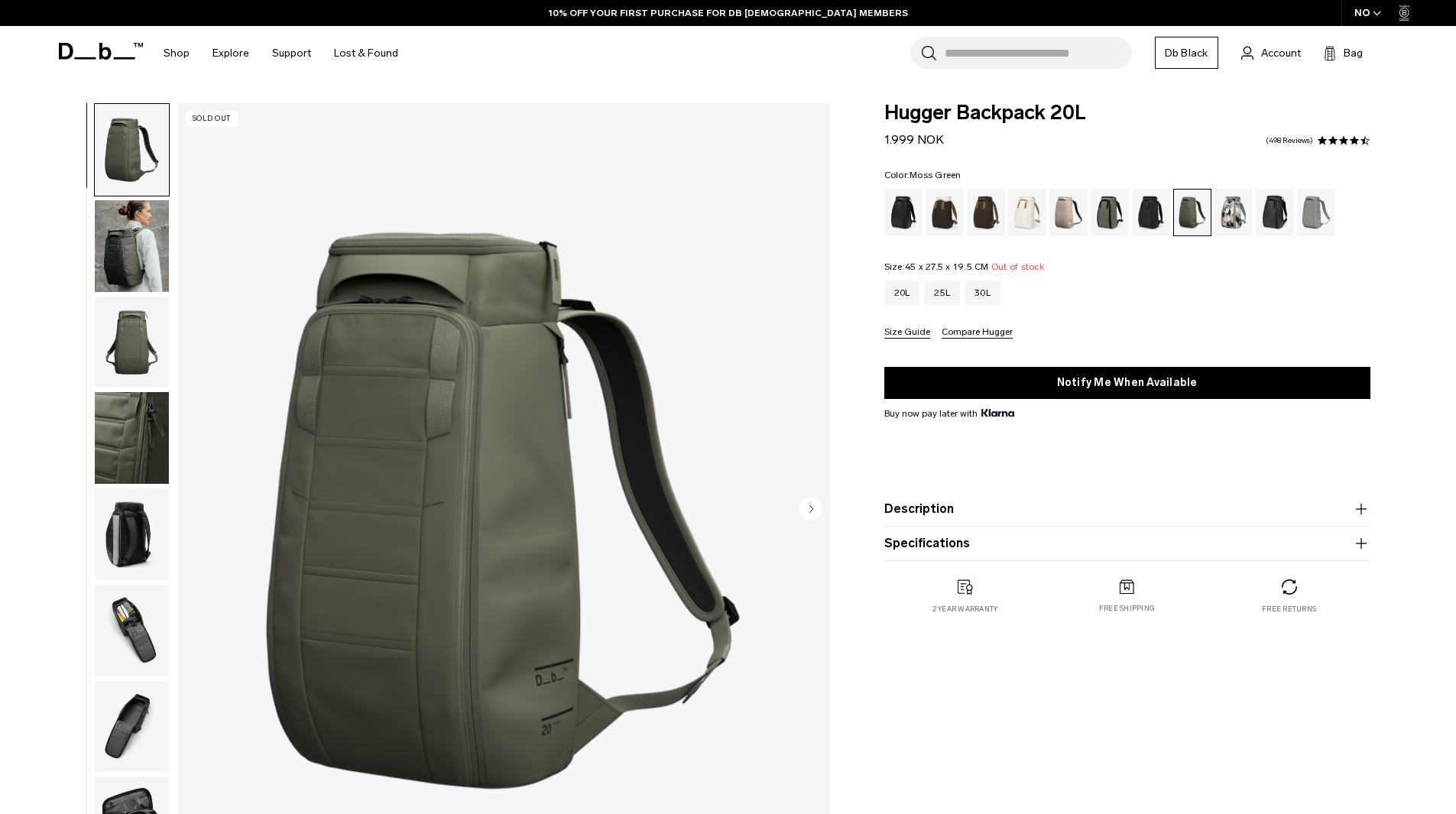
click at [1233, 218] on div "Line Cluster" at bounding box center [1234, 212] width 39 height 48
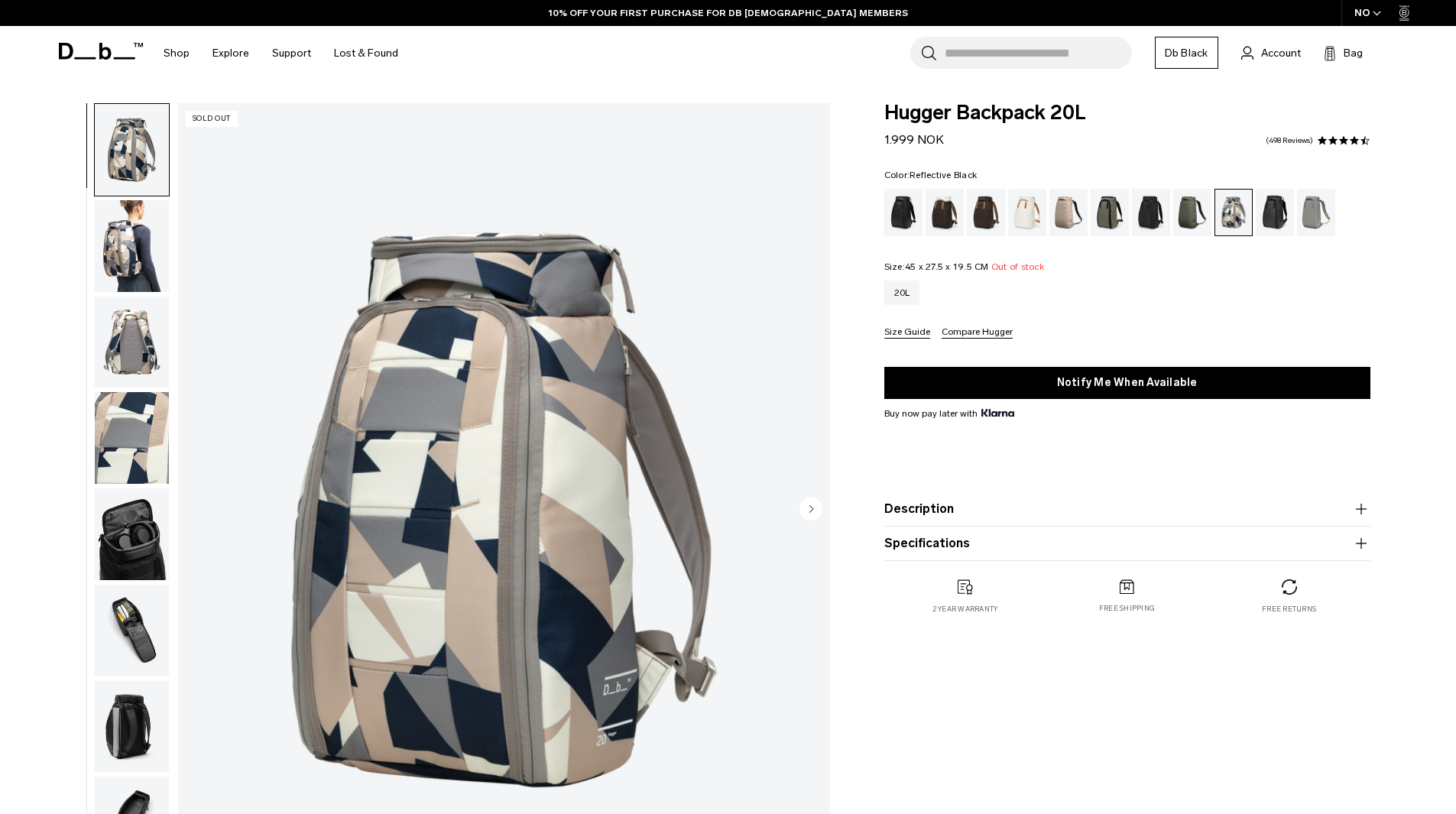
click at [1271, 211] on div "Reflective Black" at bounding box center [1275, 212] width 39 height 48
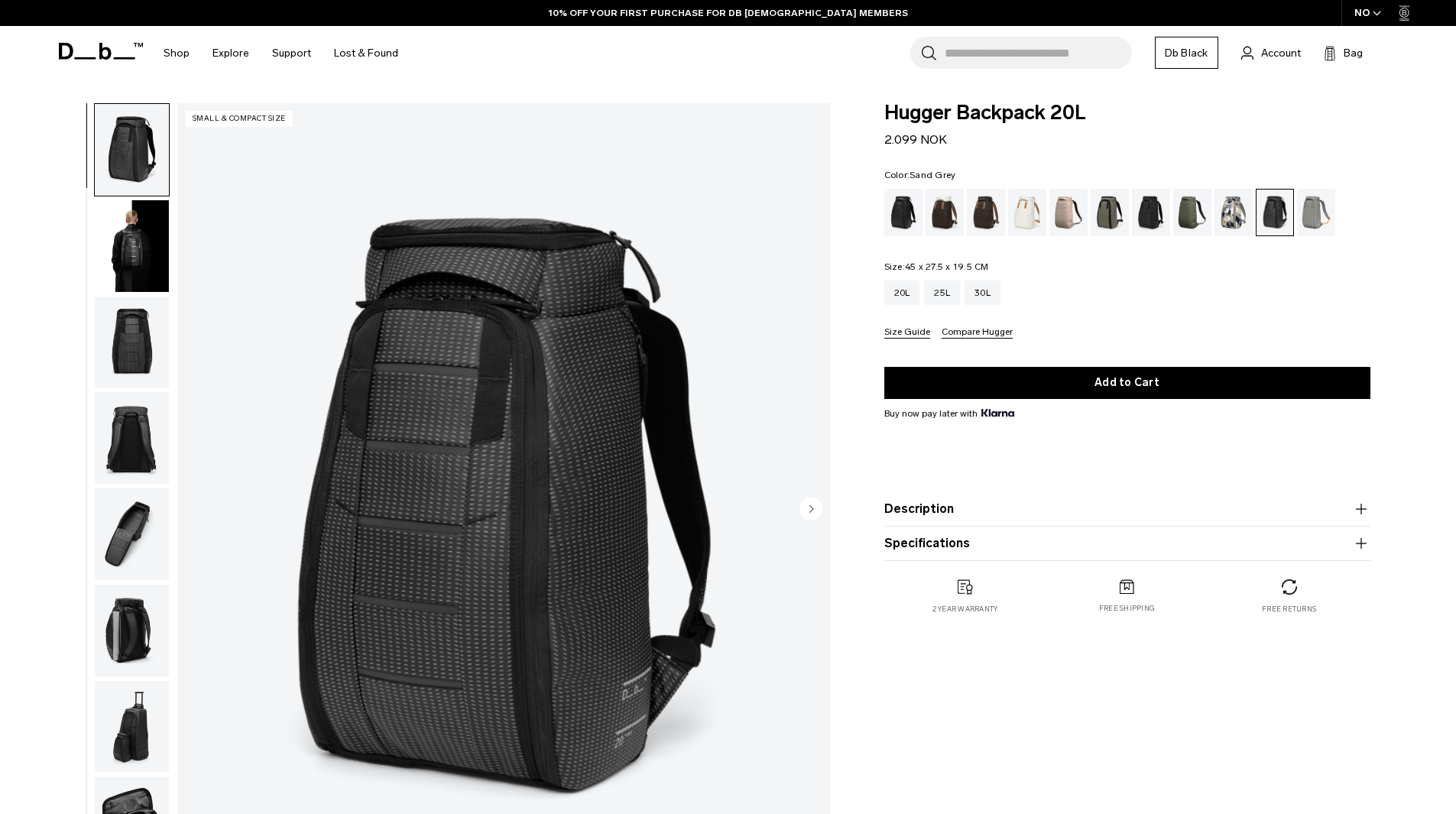
click at [1313, 211] on div "Sand Grey" at bounding box center [1316, 212] width 39 height 48
